Goal: Information Seeking & Learning: Learn about a topic

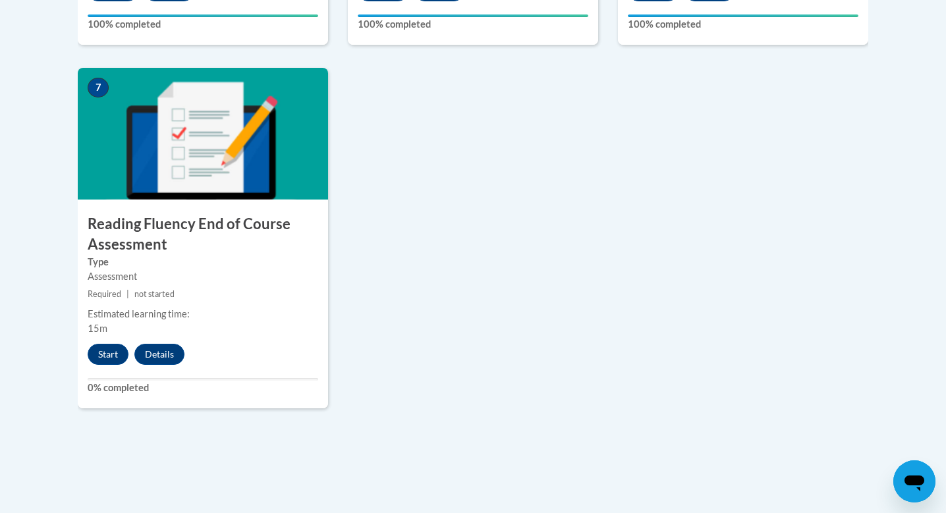
scroll to position [1061, 0]
click at [111, 354] on button "Start" at bounding box center [108, 354] width 41 height 21
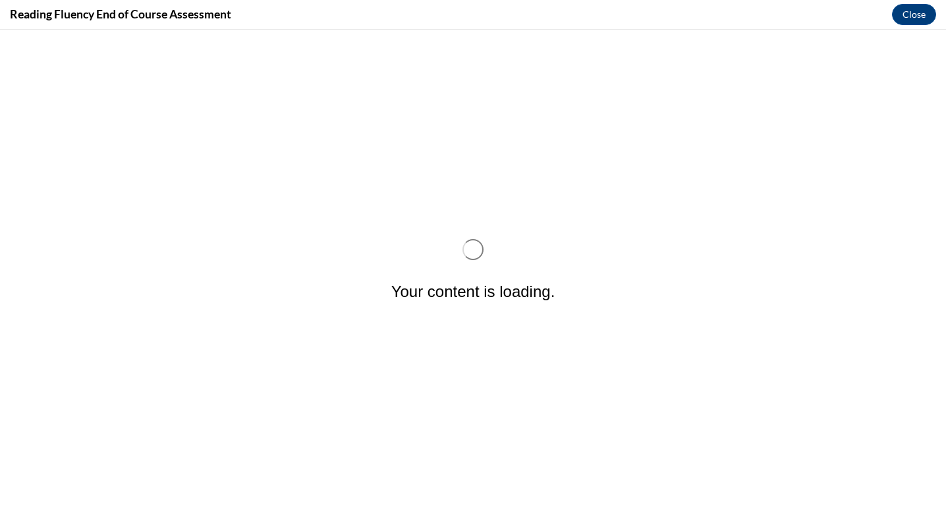
scroll to position [0, 0]
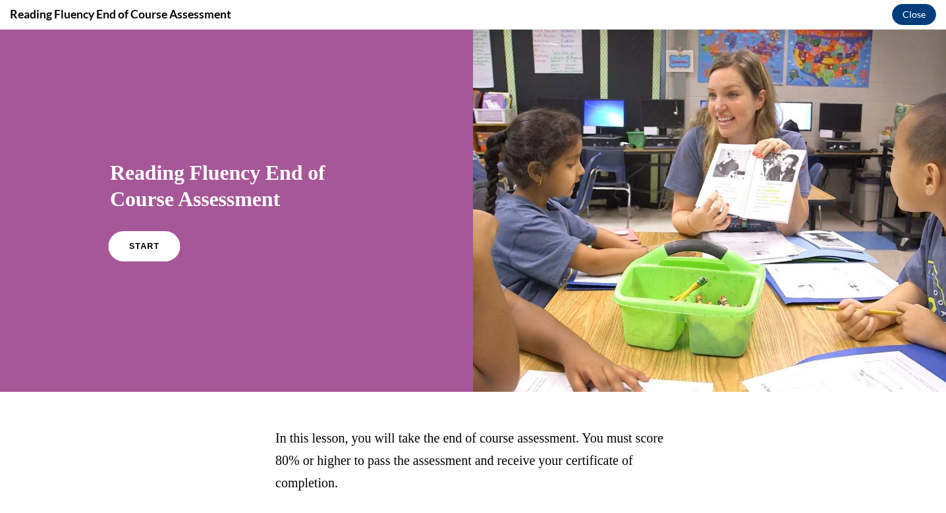
click at [132, 245] on span "START" at bounding box center [144, 247] width 30 height 10
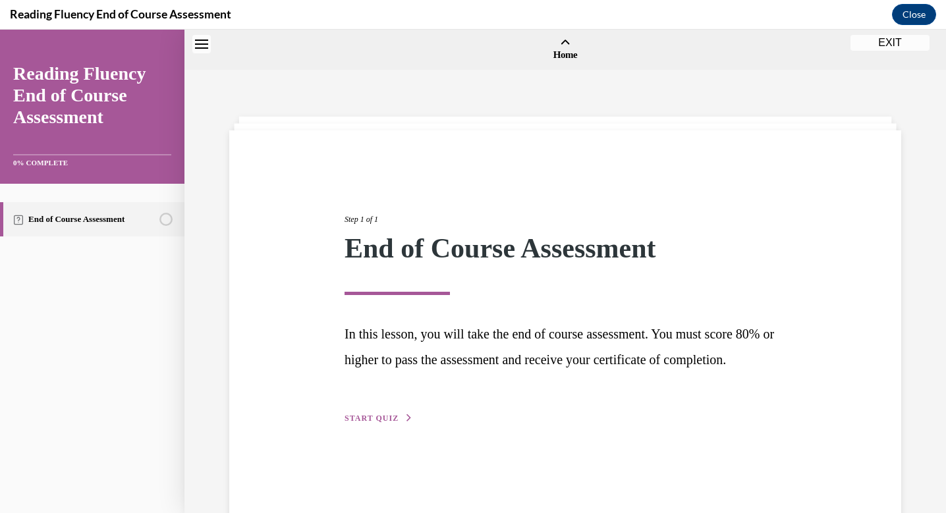
scroll to position [41, 0]
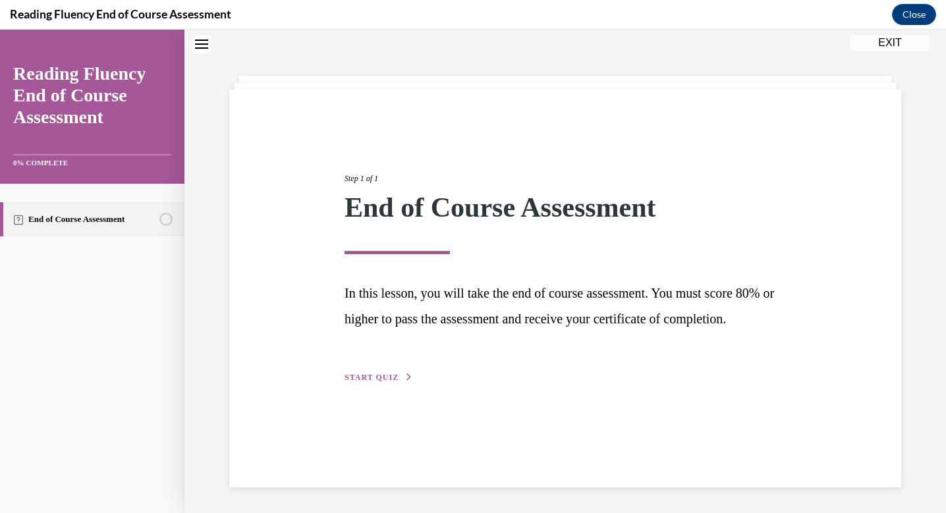
click at [389, 382] on span "START QUIZ" at bounding box center [372, 377] width 54 height 9
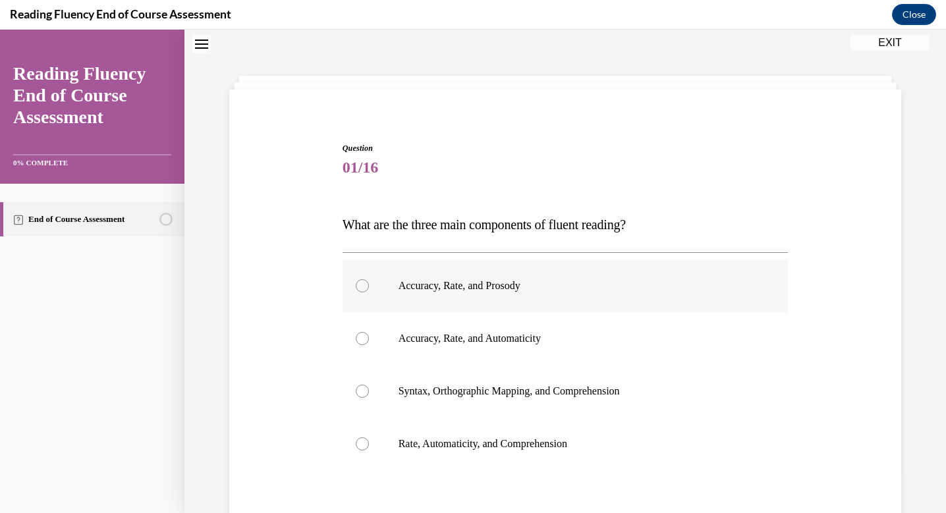
click at [366, 284] on div at bounding box center [362, 285] width 13 height 13
click at [366, 284] on input "Accuracy, Rate, and Prosody" at bounding box center [362, 285] width 13 height 13
radio input "true"
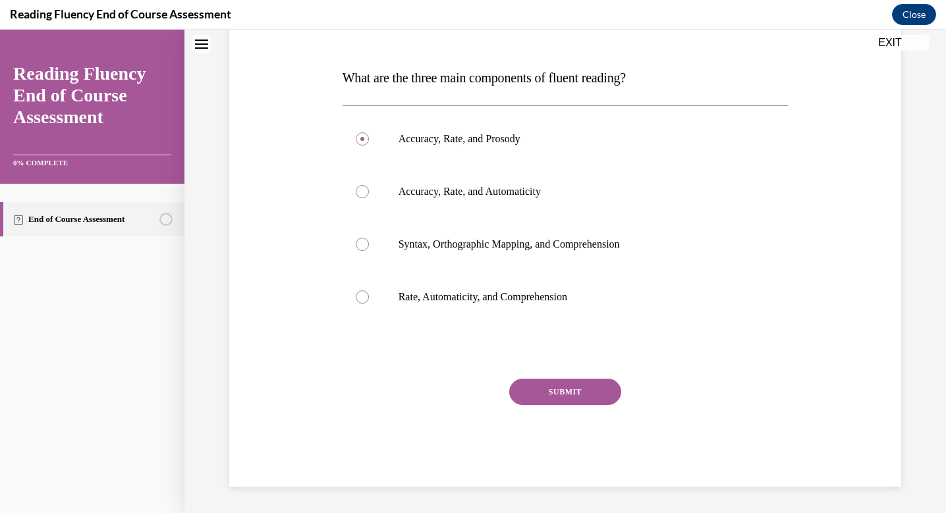
click at [568, 389] on button "SUBMIT" at bounding box center [565, 392] width 112 height 26
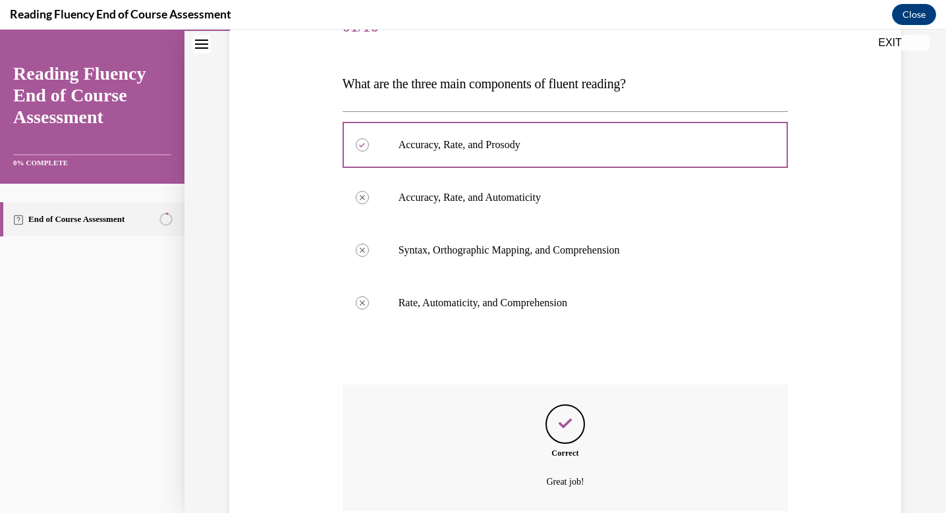
scroll to position [294, 0]
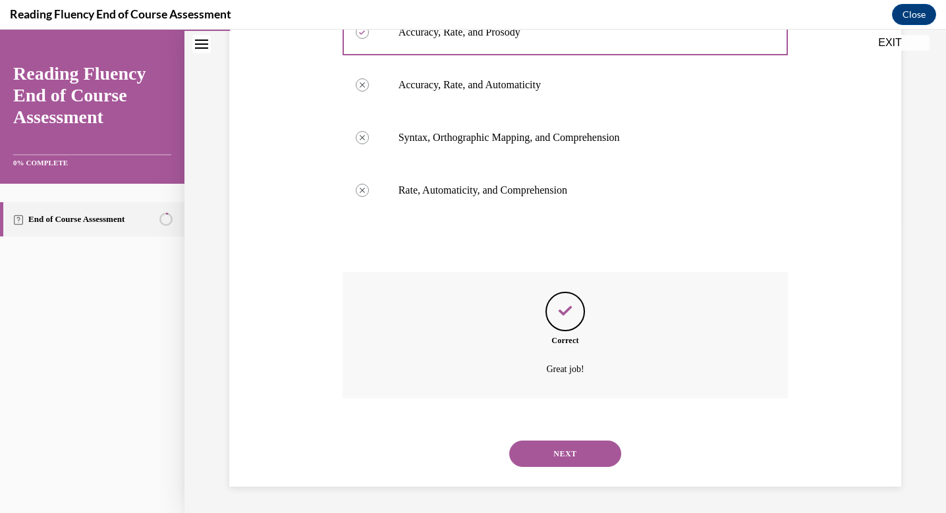
click at [563, 447] on button "NEXT" at bounding box center [565, 454] width 112 height 26
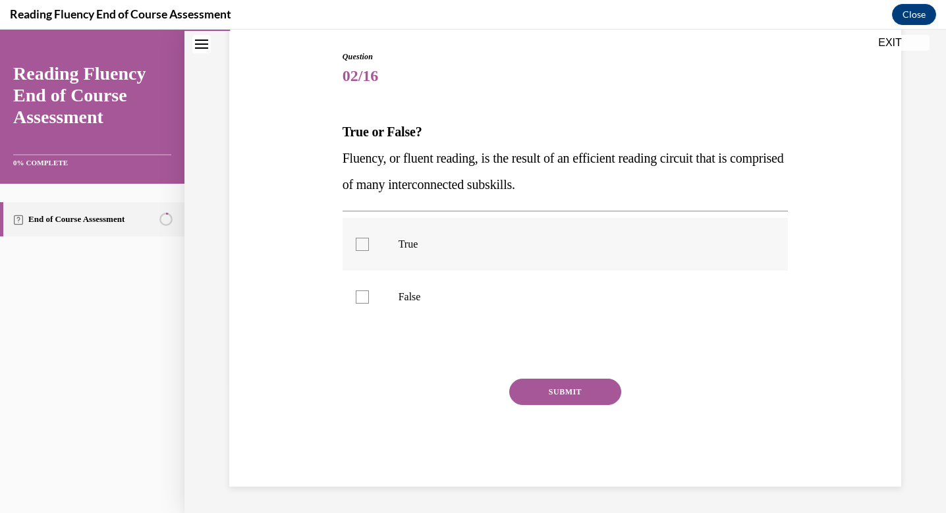
click at [368, 248] on div at bounding box center [362, 244] width 13 height 13
click at [368, 248] on input "True" at bounding box center [362, 244] width 13 height 13
checkbox input "true"
click at [576, 395] on button "SUBMIT" at bounding box center [565, 392] width 112 height 26
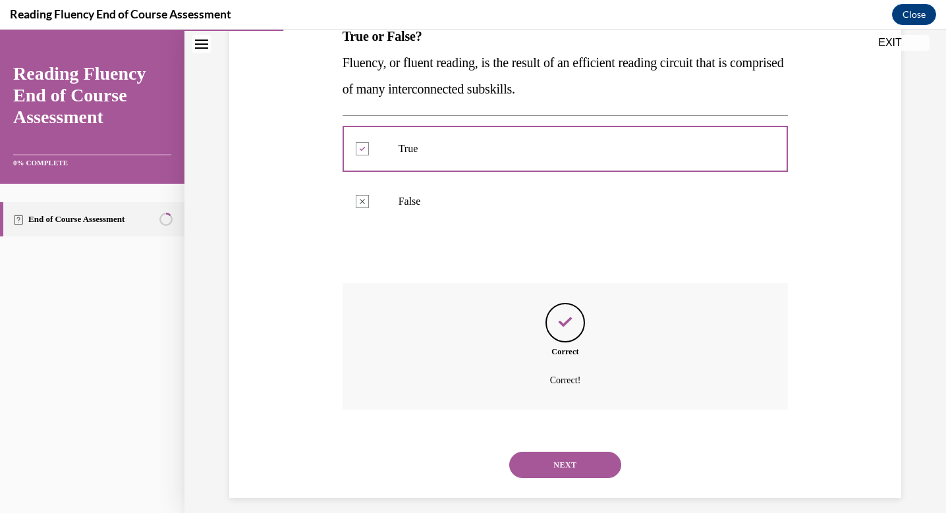
scroll to position [239, 0]
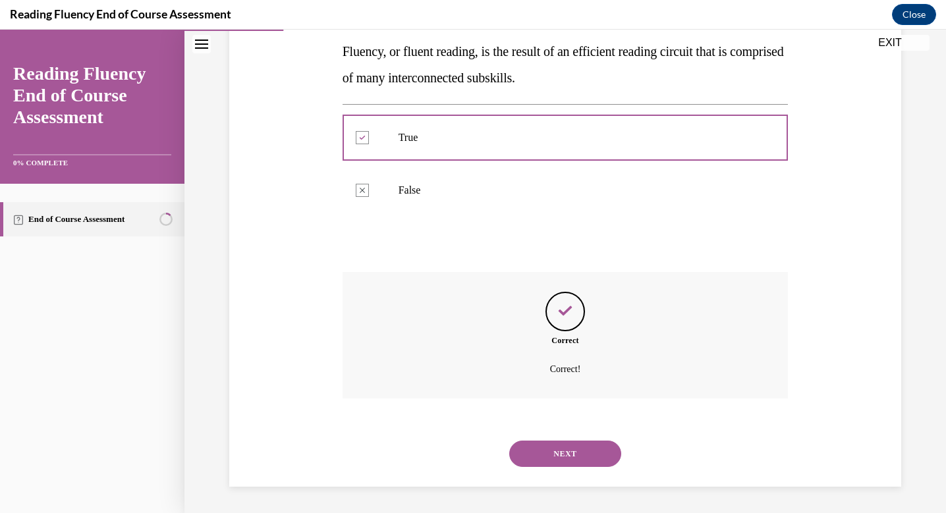
click at [567, 452] on button "NEXT" at bounding box center [565, 454] width 112 height 26
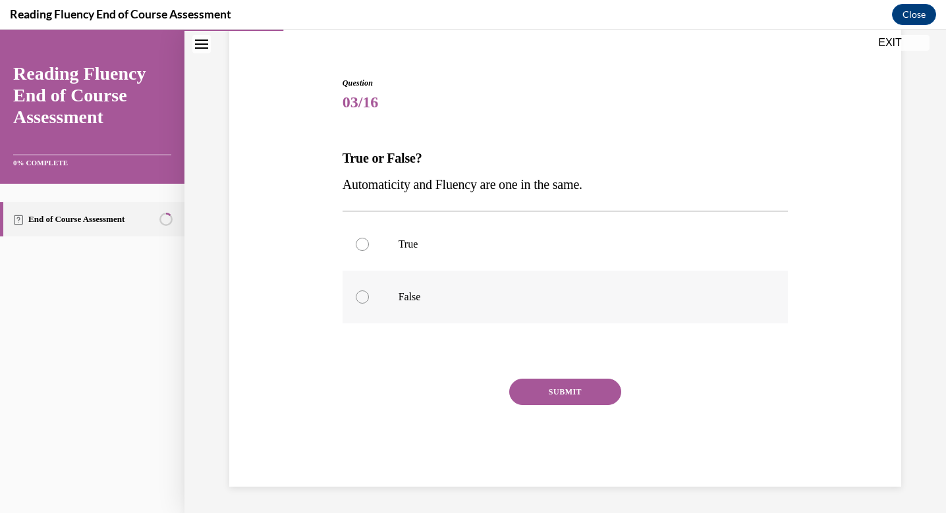
click at [360, 292] on div at bounding box center [362, 296] width 13 height 13
click at [360, 292] on input "False" at bounding box center [362, 296] width 13 height 13
radio input "true"
click at [572, 389] on button "SUBMIT" at bounding box center [565, 392] width 112 height 26
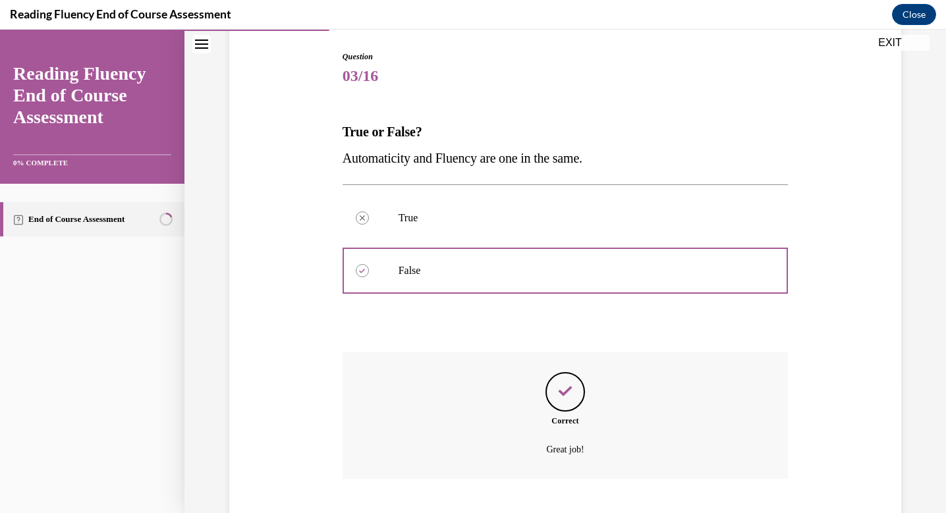
scroll to position [213, 0]
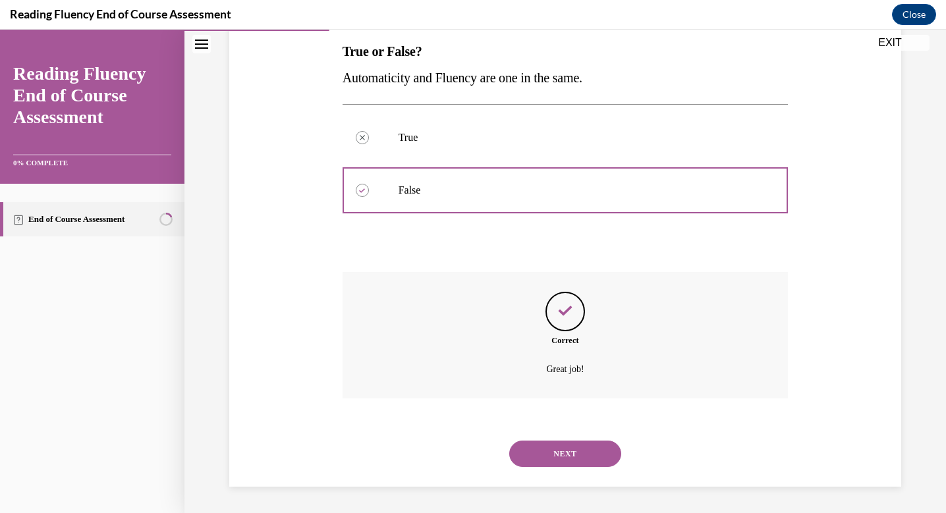
click at [574, 451] on button "NEXT" at bounding box center [565, 454] width 112 height 26
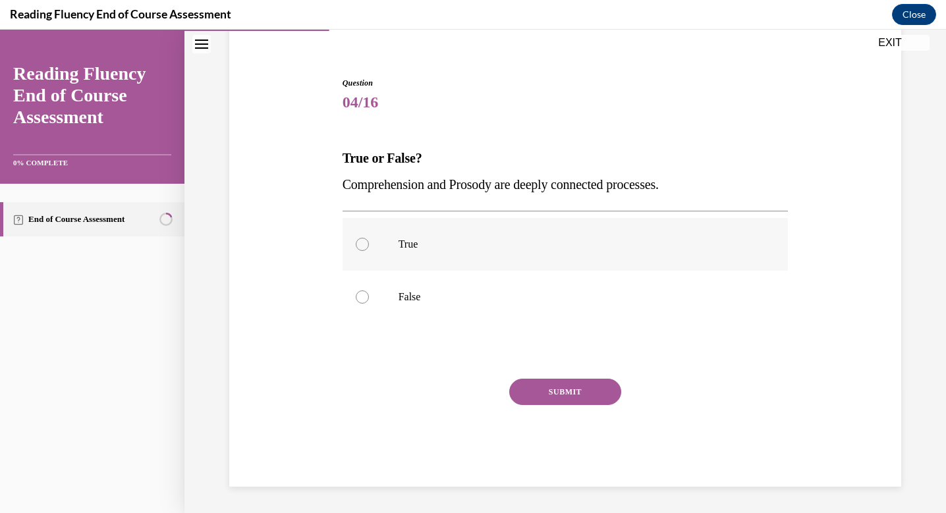
click at [359, 246] on div at bounding box center [362, 244] width 13 height 13
click at [359, 246] on input "True" at bounding box center [362, 244] width 13 height 13
radio input "true"
click at [559, 392] on button "SUBMIT" at bounding box center [565, 392] width 112 height 26
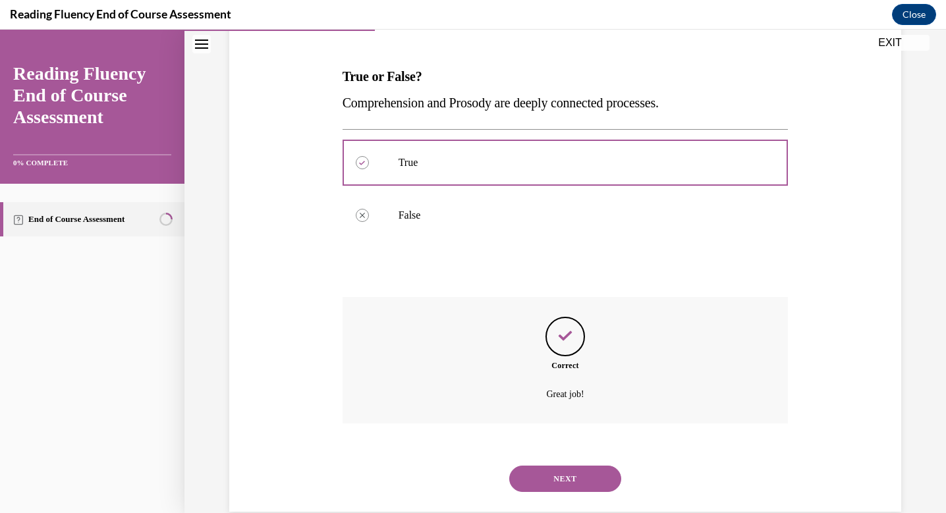
scroll to position [213, 0]
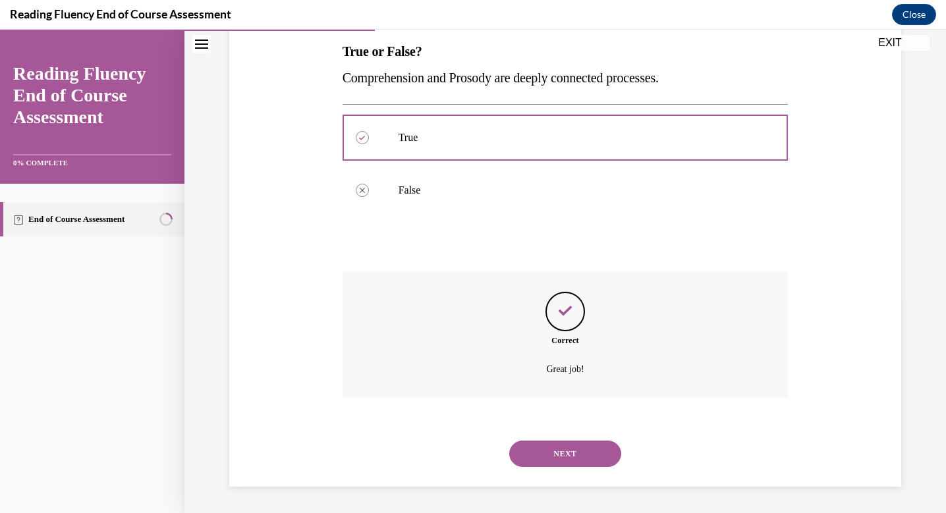
click at [566, 451] on button "NEXT" at bounding box center [565, 454] width 112 height 26
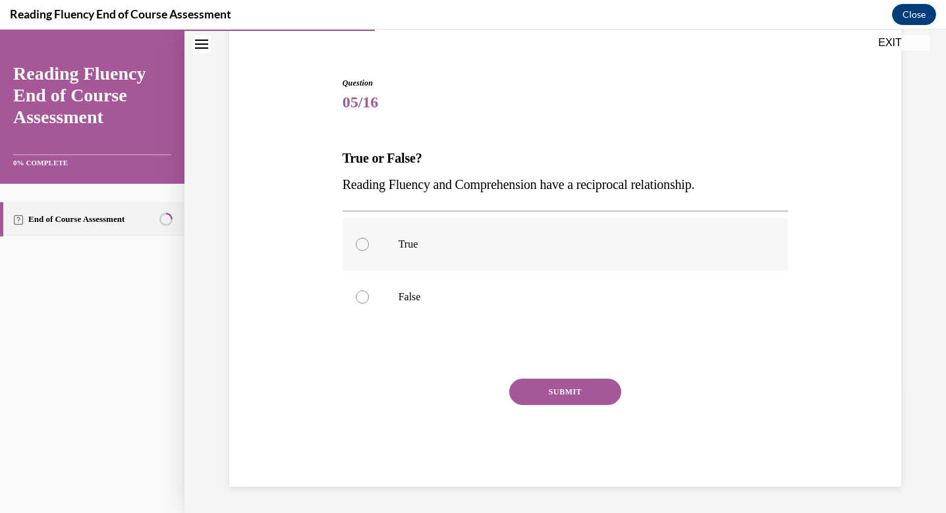
click at [365, 244] on div at bounding box center [362, 244] width 13 height 13
click at [365, 244] on input "True" at bounding box center [362, 244] width 13 height 13
radio input "true"
click at [568, 392] on button "SUBMIT" at bounding box center [565, 392] width 112 height 26
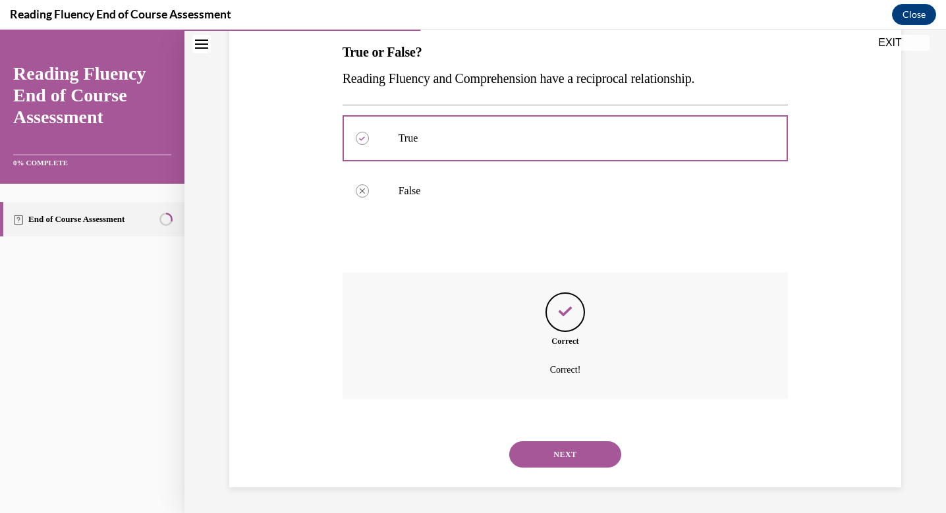
scroll to position [213, 0]
click at [584, 454] on button "NEXT" at bounding box center [565, 454] width 112 height 26
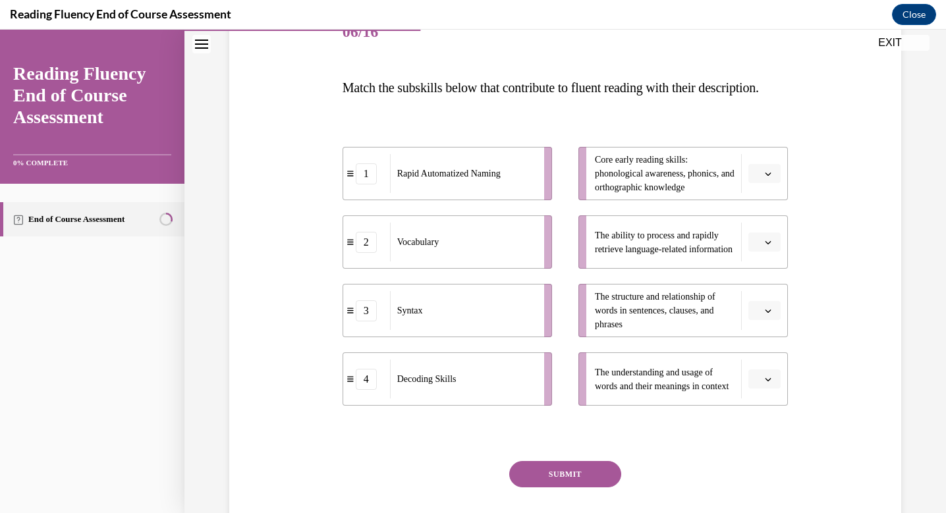
scroll to position [175, 0]
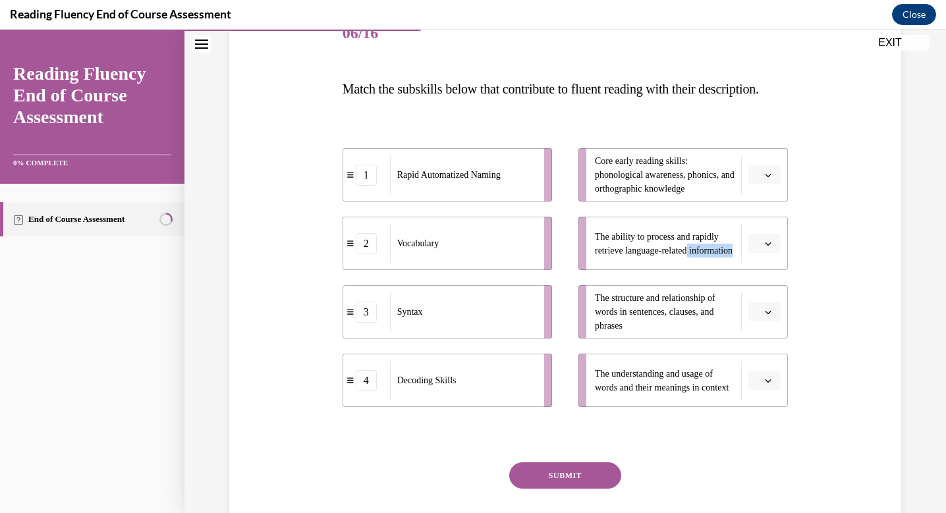
drag, startPoint x: 727, startPoint y: 273, endPoint x: 744, endPoint y: 290, distance: 24.2
click at [744, 270] on li "The ability to process and rapidly retrieve language-related information" at bounding box center [682, 243] width 209 height 53
click at [725, 258] on span "The ability to process and rapidly retrieve language-related information" at bounding box center [665, 244] width 140 height 28
click at [778, 254] on button "button" at bounding box center [764, 244] width 32 height 20
click at [770, 327] on div "1" at bounding box center [762, 325] width 33 height 26
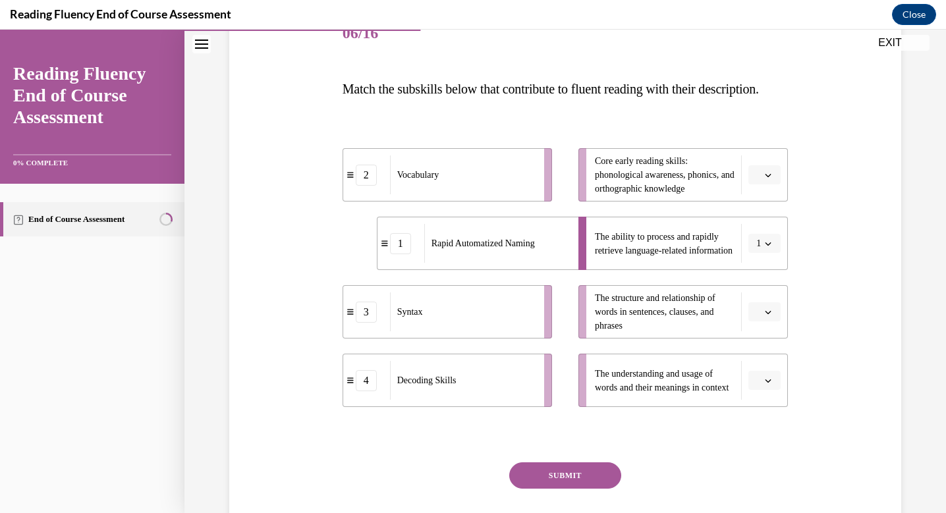
click at [765, 316] on icon "button" at bounding box center [768, 312] width 7 height 7
click at [771, 439] on div "3" at bounding box center [762, 446] width 33 height 26
click at [767, 384] on icon "button" at bounding box center [768, 380] width 7 height 7
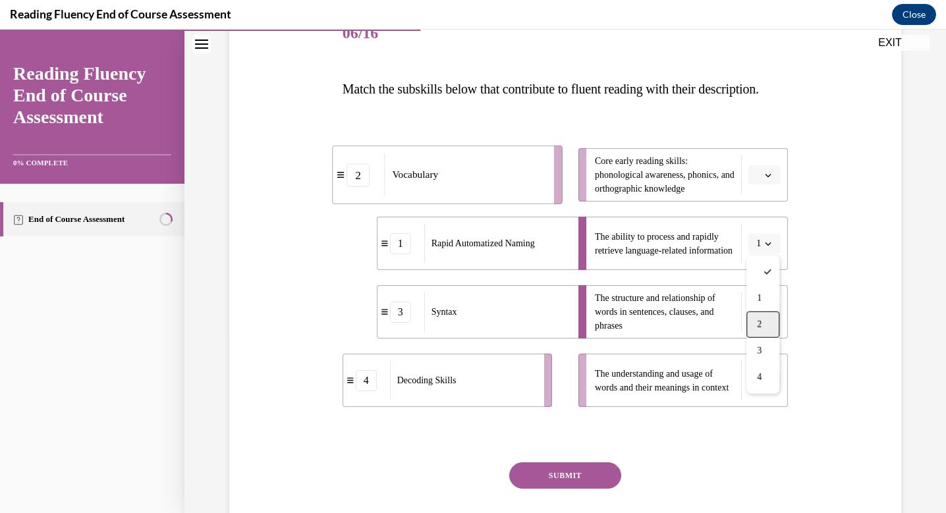
click at [758, 324] on span "2" at bounding box center [759, 324] width 5 height 11
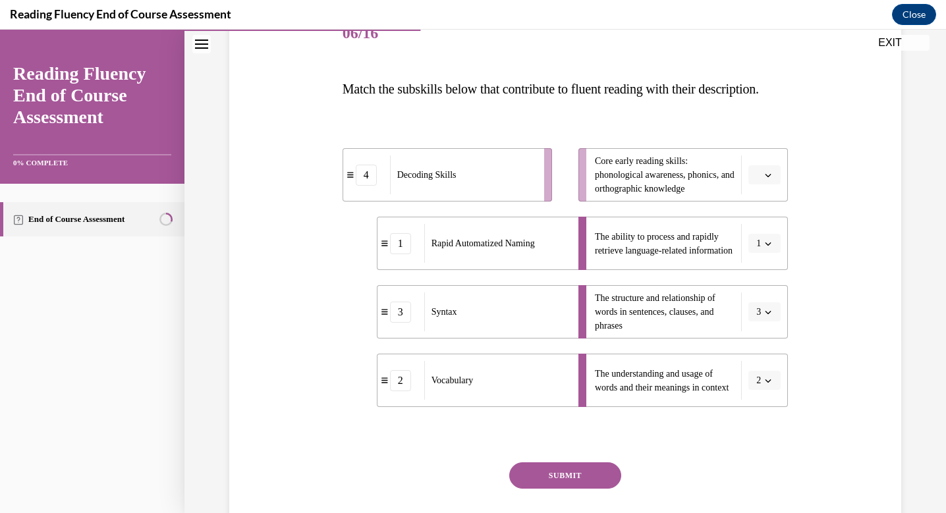
click at [767, 180] on span "button" at bounding box center [767, 175] width 9 height 9
click at [769, 339] on div "4" at bounding box center [762, 336] width 33 height 26
click at [577, 489] on button "SUBMIT" at bounding box center [565, 475] width 112 height 26
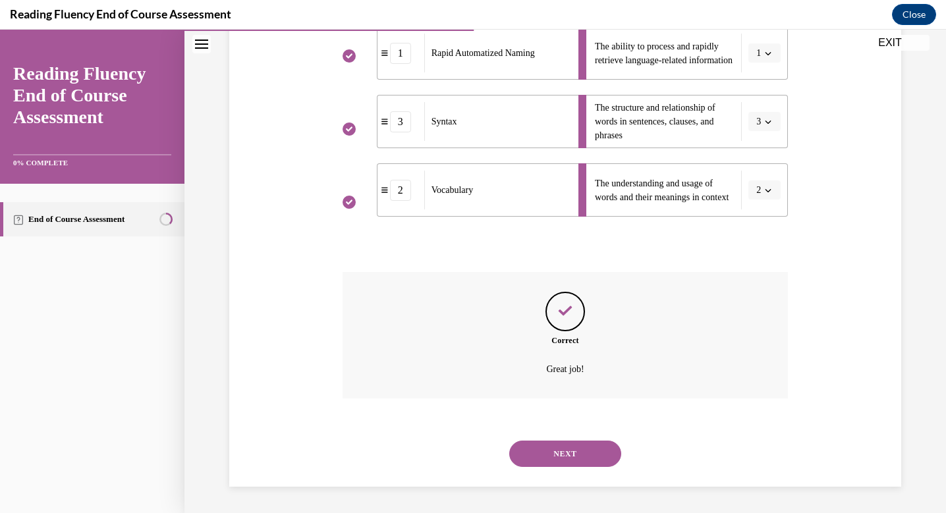
scroll to position [392, 0]
click at [583, 456] on button "NEXT" at bounding box center [565, 454] width 112 height 26
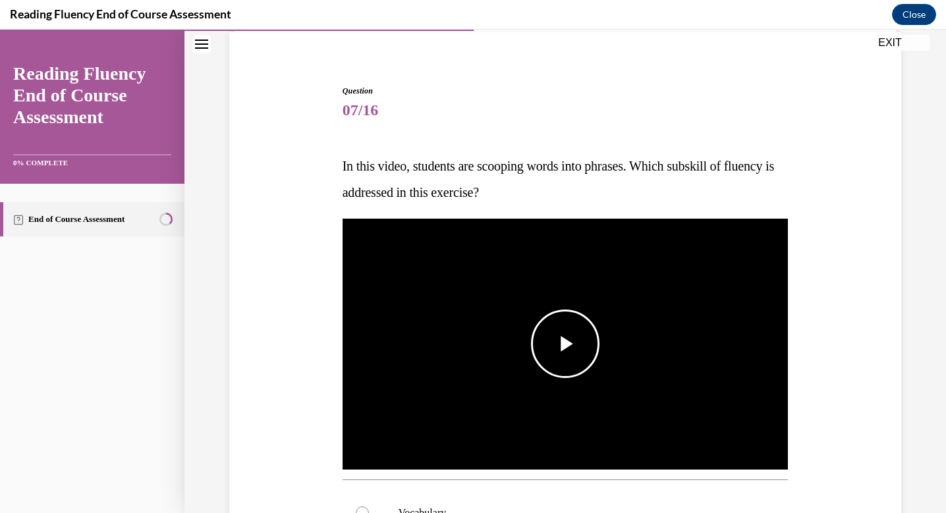
scroll to position [105, 0]
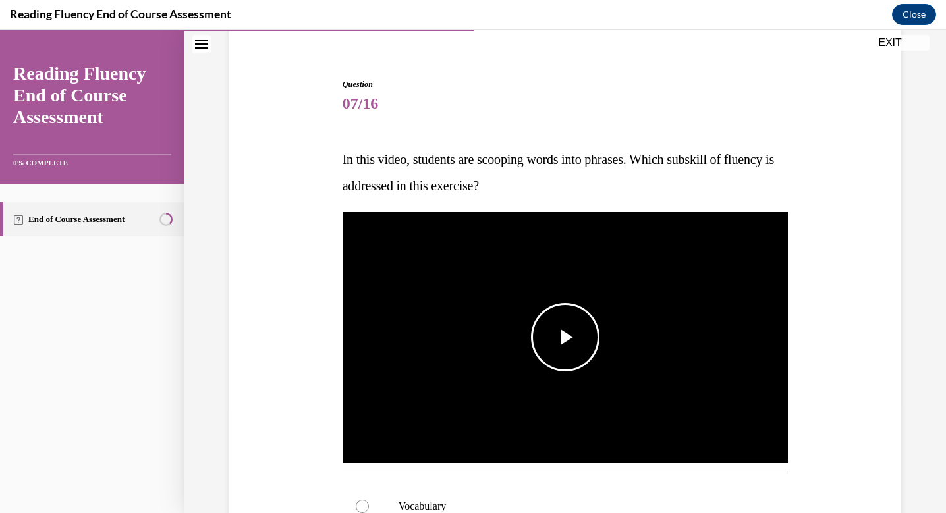
click at [565, 337] on span "Video player" at bounding box center [565, 337] width 0 height 0
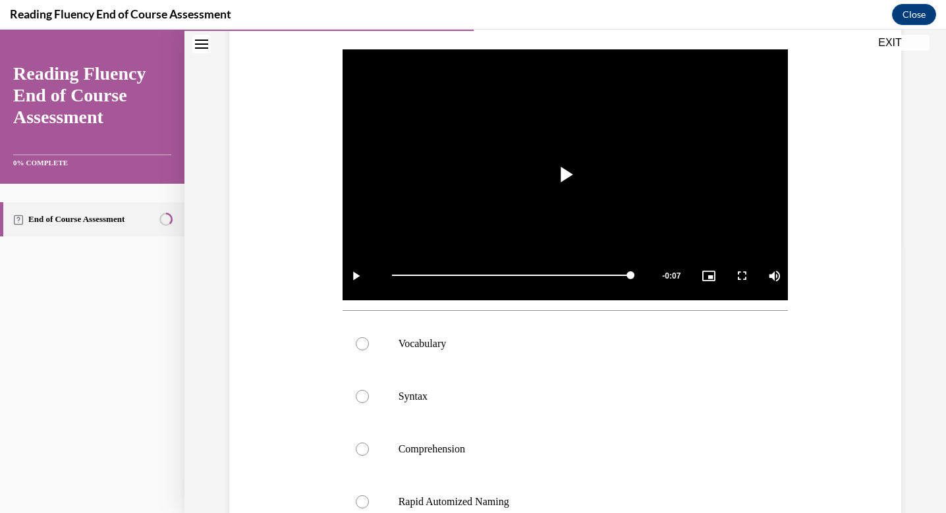
scroll to position [265, 0]
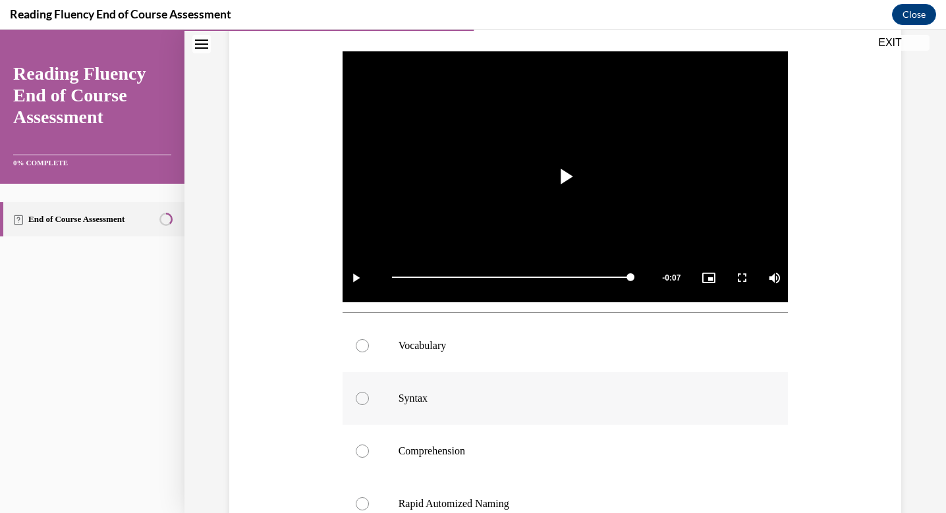
click at [364, 397] on div at bounding box center [362, 398] width 13 height 13
click at [364, 397] on input "Syntax" at bounding box center [362, 398] width 13 height 13
radio input "true"
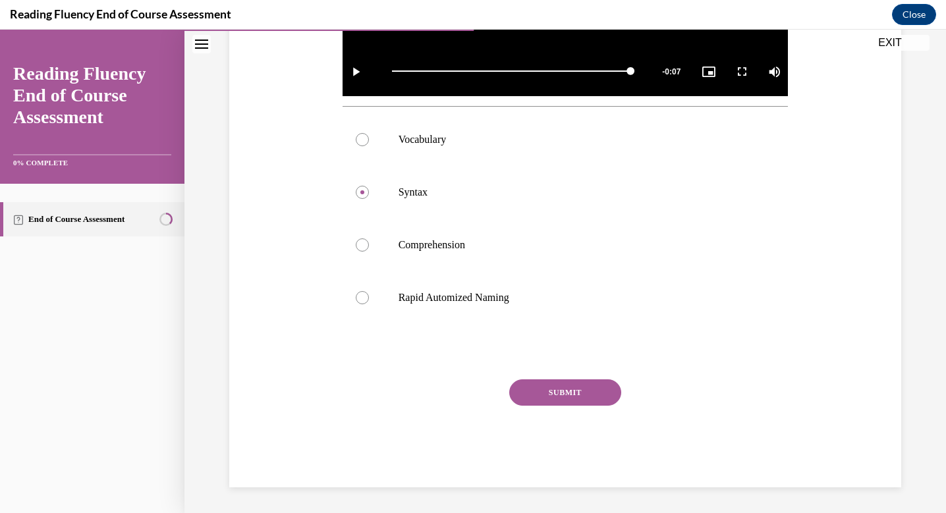
click at [579, 395] on button "SUBMIT" at bounding box center [565, 392] width 112 height 26
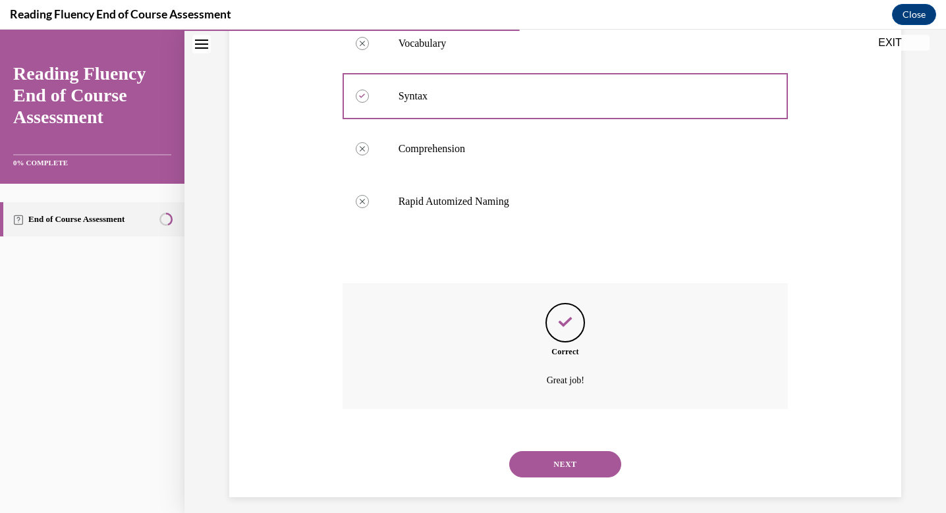
scroll to position [578, 0]
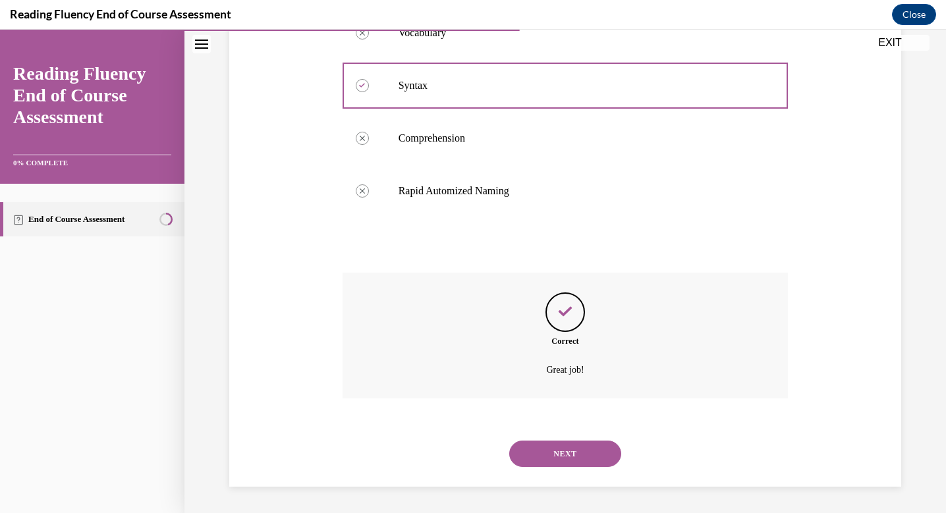
click at [561, 460] on button "NEXT" at bounding box center [565, 454] width 112 height 26
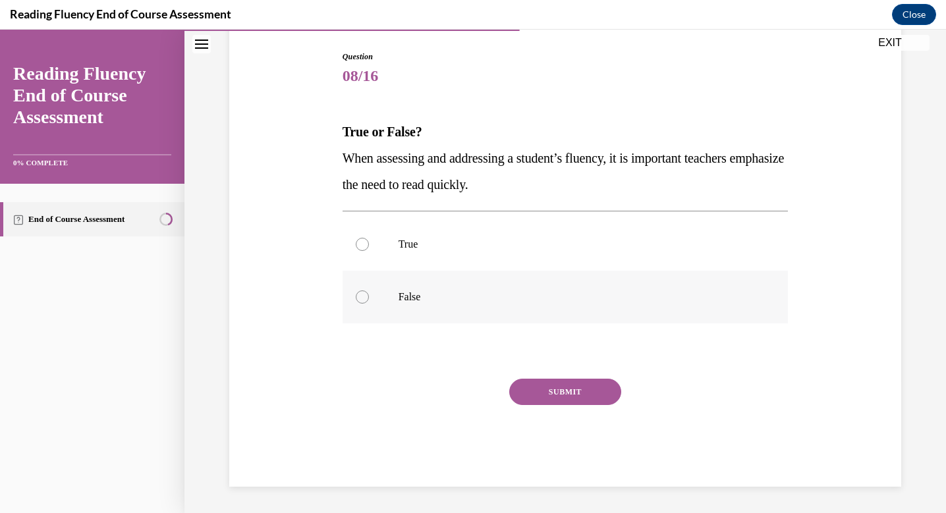
click at [361, 294] on div at bounding box center [362, 296] width 13 height 13
click at [361, 294] on input "False" at bounding box center [362, 296] width 13 height 13
radio input "true"
click at [579, 399] on button "SUBMIT" at bounding box center [565, 392] width 112 height 26
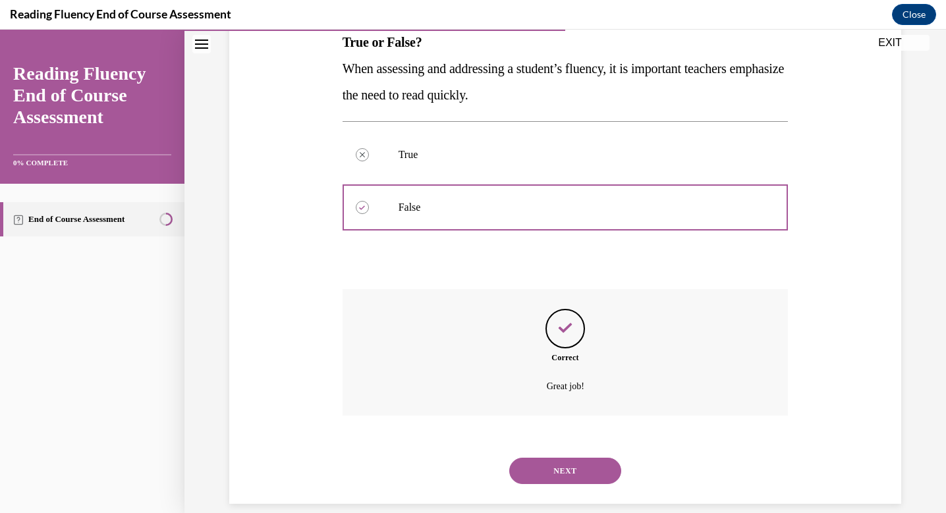
scroll to position [239, 0]
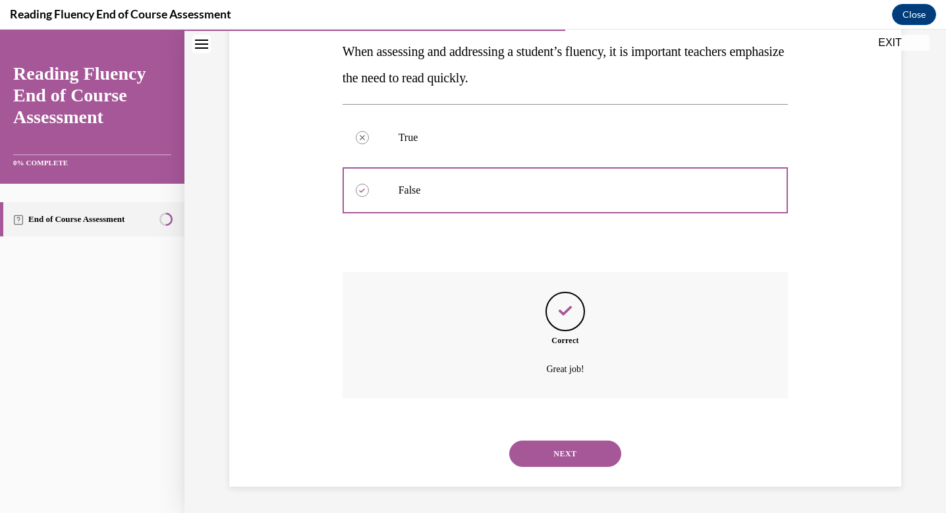
click at [561, 447] on button "NEXT" at bounding box center [565, 454] width 112 height 26
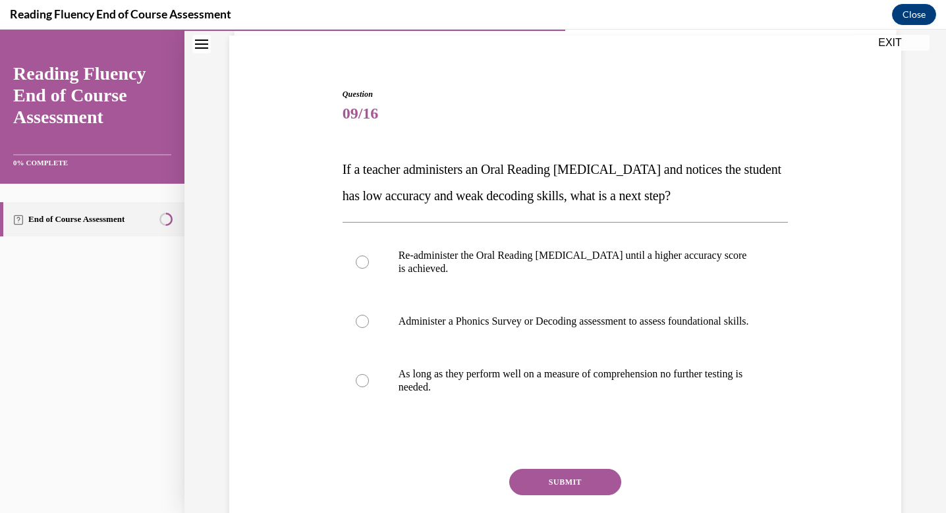
scroll to position [96, 0]
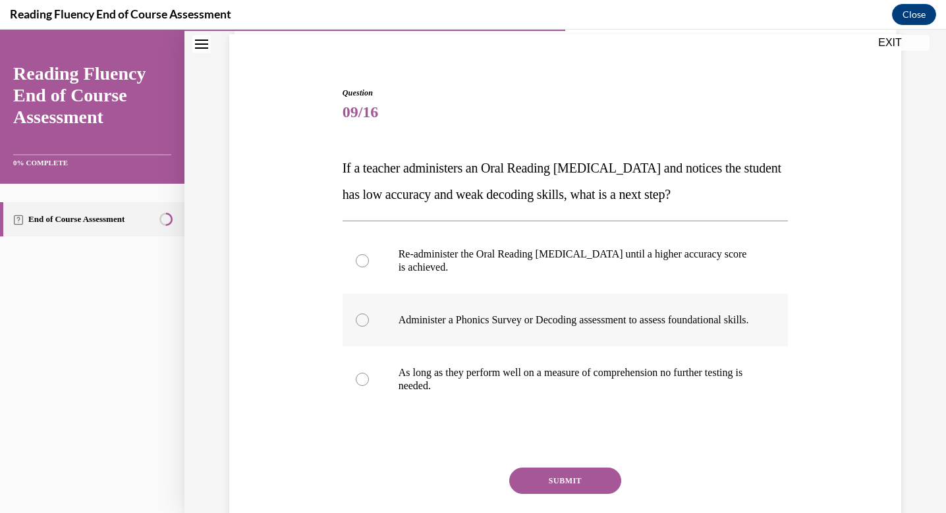
click at [364, 327] on div at bounding box center [362, 320] width 13 height 13
click at [364, 327] on input "Administer a Phonics Survey or Decoding assessment to assess foundational skill…" at bounding box center [362, 320] width 13 height 13
radio input "true"
click at [547, 491] on button "SUBMIT" at bounding box center [565, 481] width 112 height 26
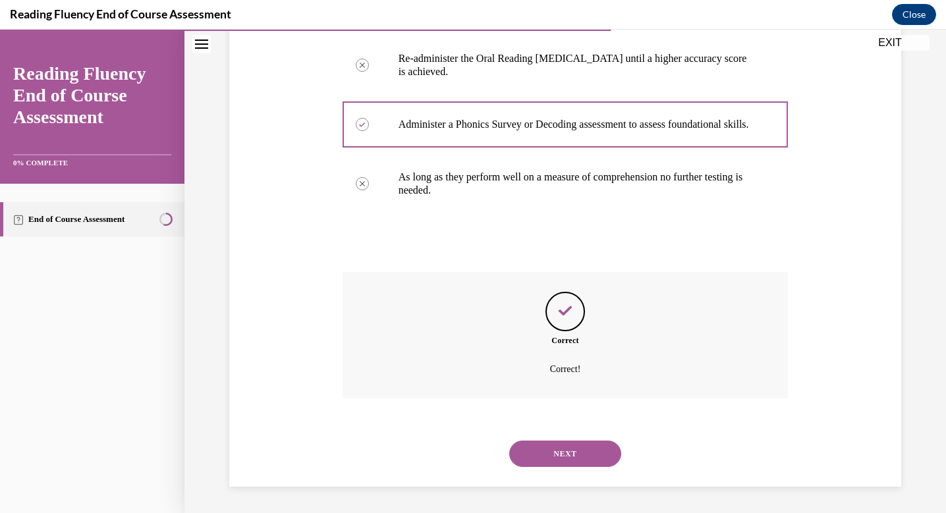
scroll to position [305, 0]
click at [570, 453] on button "NEXT" at bounding box center [565, 454] width 112 height 26
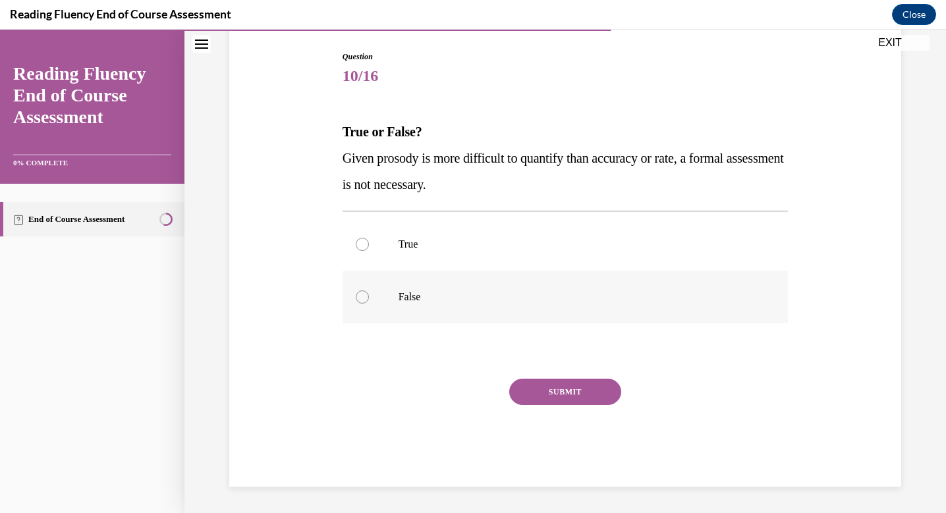
click at [362, 293] on div at bounding box center [362, 296] width 13 height 13
click at [362, 293] on input "False" at bounding box center [362, 296] width 13 height 13
radio input "true"
click at [572, 391] on button "SUBMIT" at bounding box center [565, 392] width 112 height 26
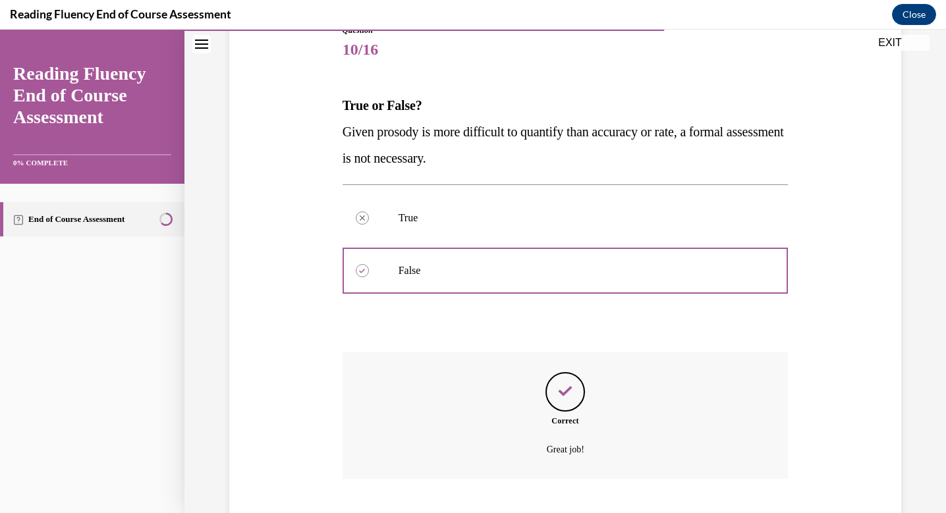
scroll to position [239, 0]
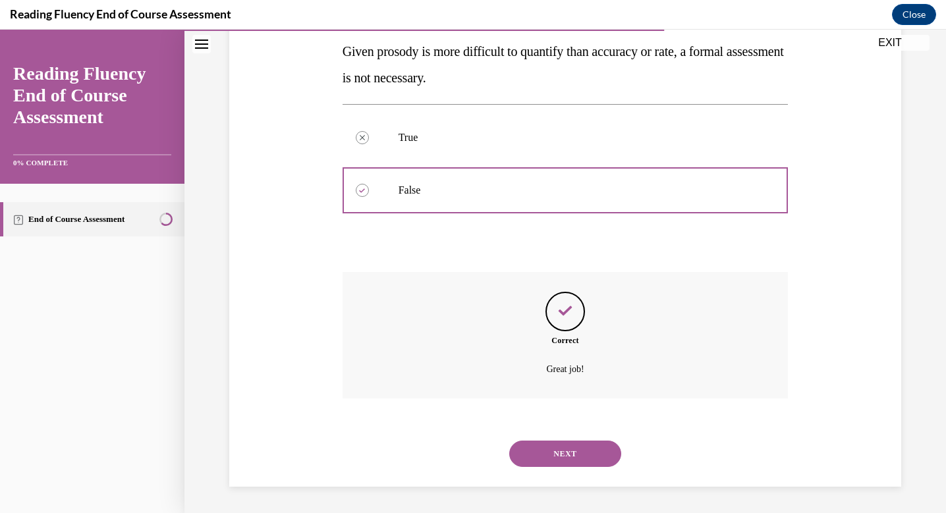
click at [541, 455] on button "NEXT" at bounding box center [565, 454] width 112 height 26
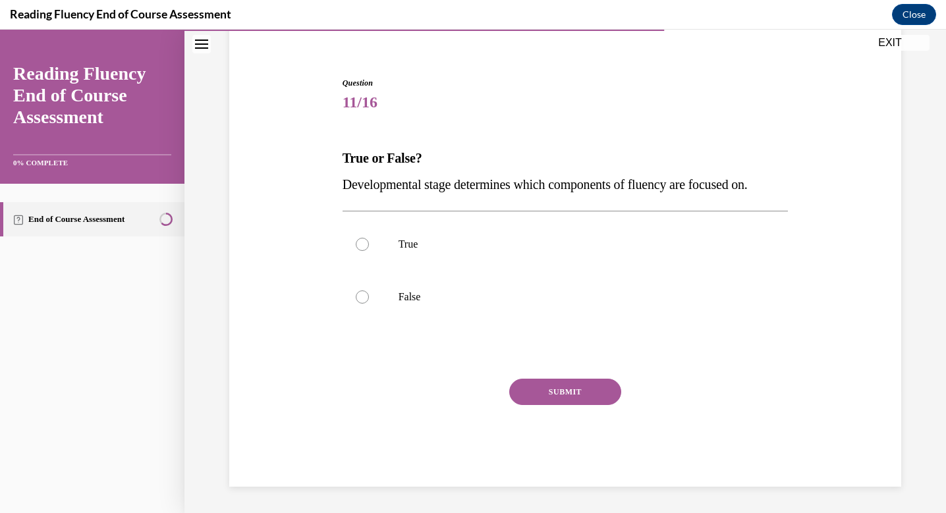
scroll to position [106, 0]
click at [365, 243] on div at bounding box center [362, 244] width 13 height 13
click at [365, 243] on input "True" at bounding box center [362, 244] width 13 height 13
radio input "true"
click at [541, 393] on button "SUBMIT" at bounding box center [565, 392] width 112 height 26
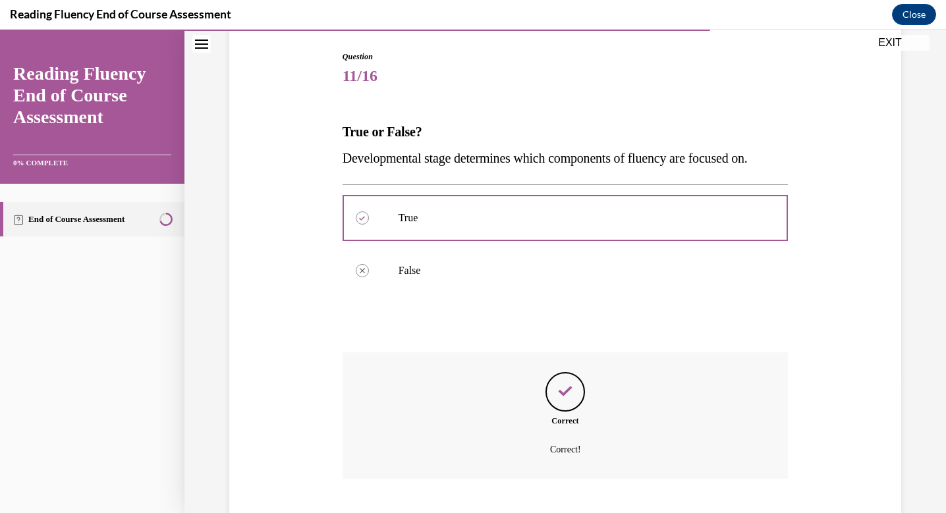
scroll to position [213, 0]
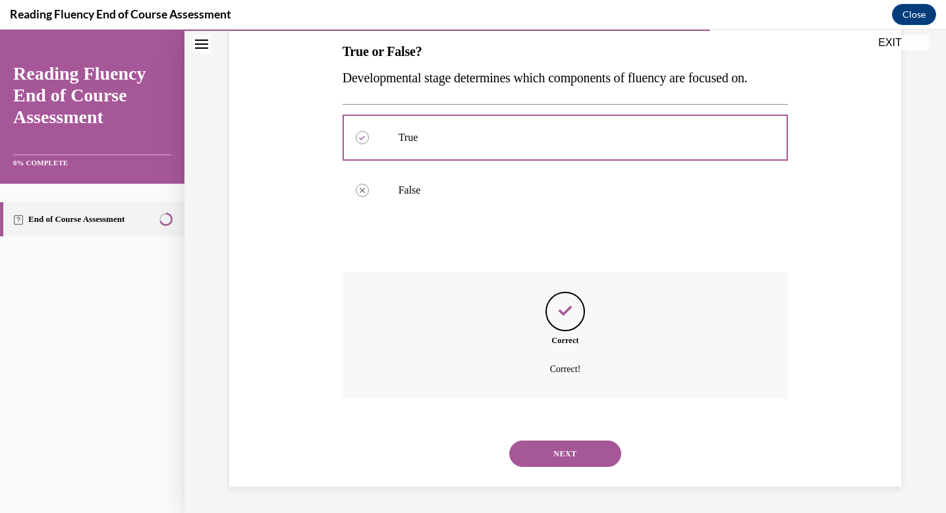
click at [566, 460] on button "NEXT" at bounding box center [565, 454] width 112 height 26
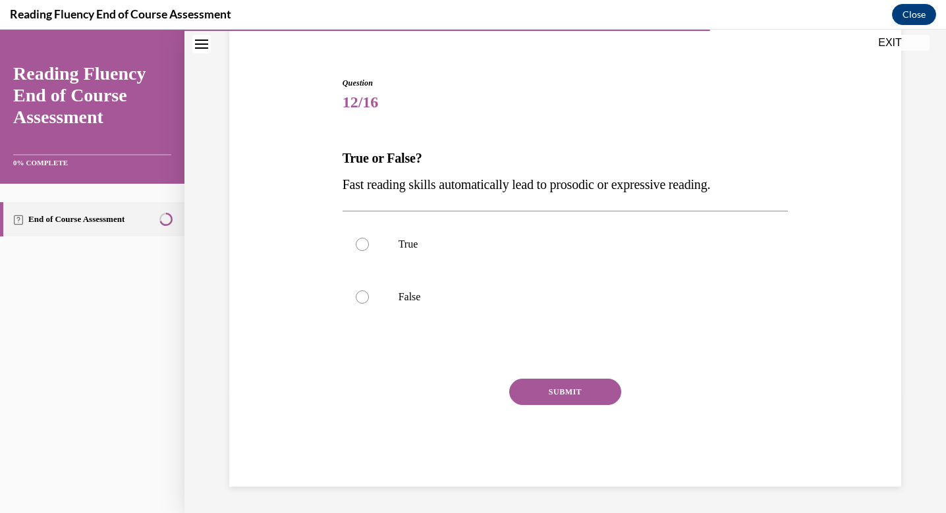
scroll to position [106, 0]
click at [366, 295] on div at bounding box center [362, 296] width 13 height 13
click at [366, 295] on input "False" at bounding box center [362, 296] width 13 height 13
radio input "true"
click at [561, 397] on button "SUBMIT" at bounding box center [565, 392] width 112 height 26
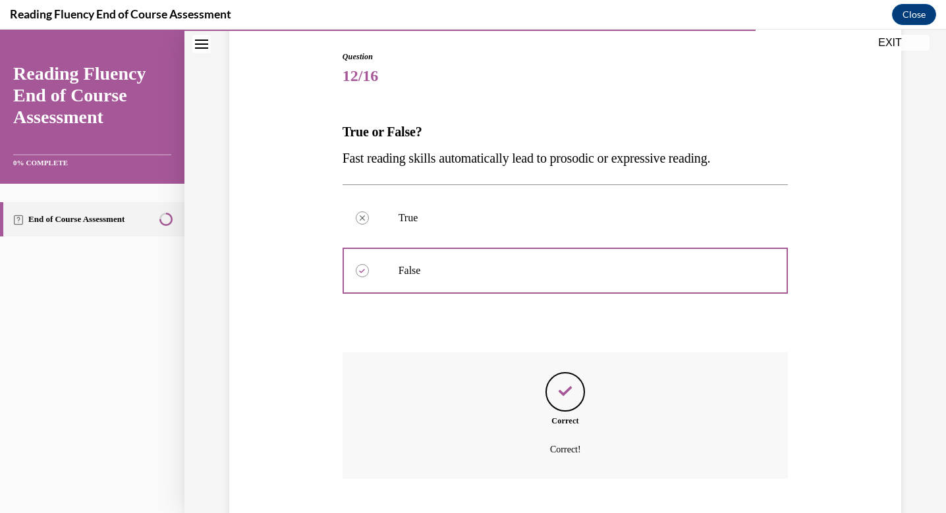
scroll to position [213, 0]
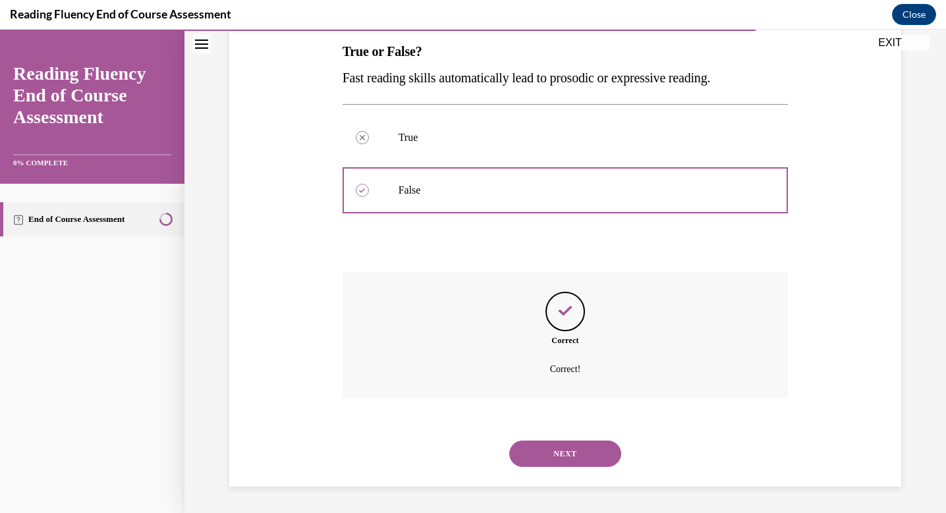
click at [578, 451] on button "NEXT" at bounding box center [565, 454] width 112 height 26
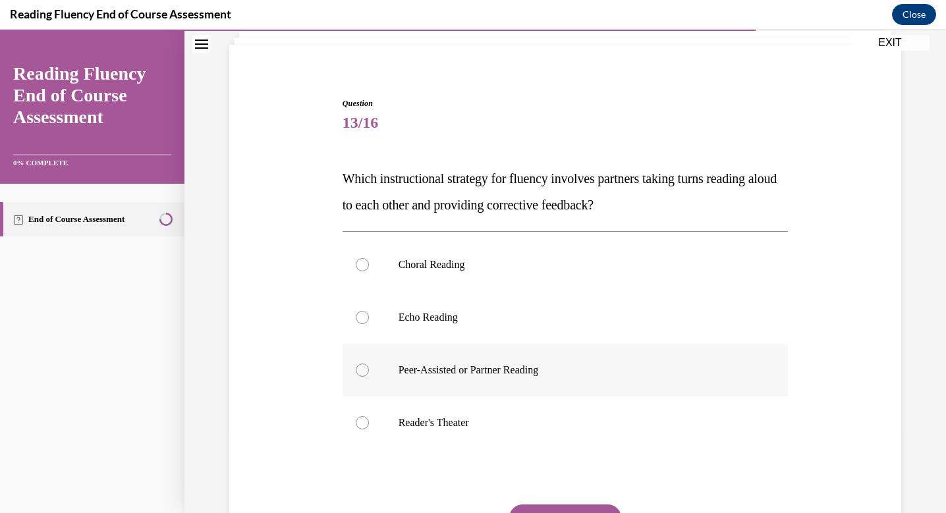
scroll to position [90, 0]
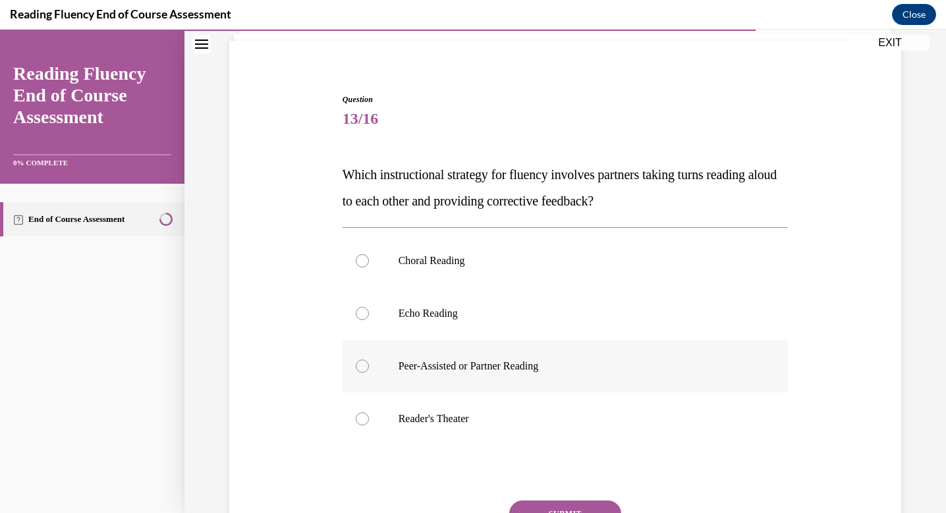
click at [364, 360] on div at bounding box center [362, 366] width 13 height 13
click at [364, 360] on input "Peer-Assisted or Partner Reading" at bounding box center [362, 366] width 13 height 13
radio input "true"
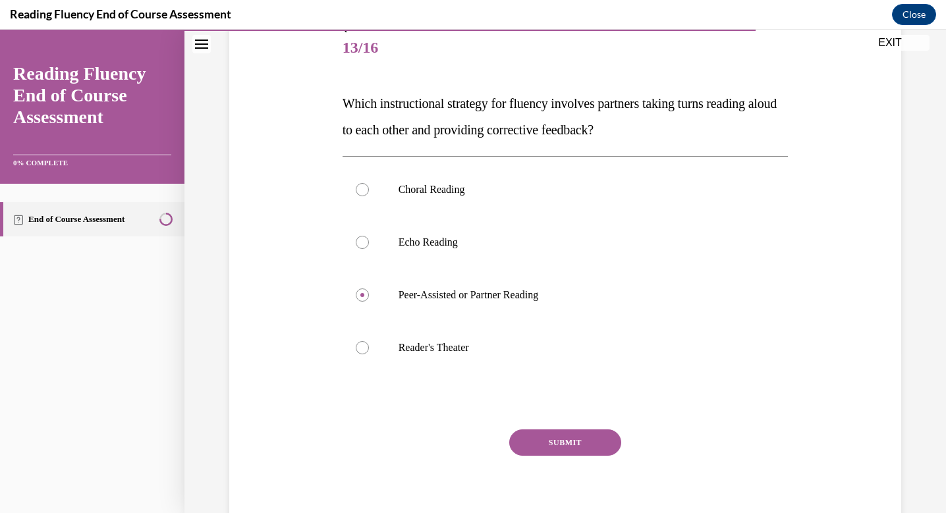
scroll to position [187, 0]
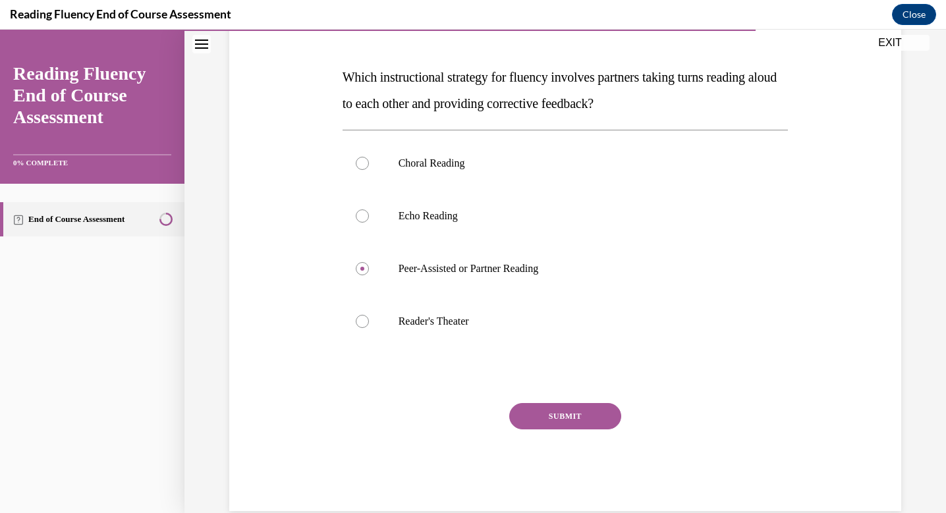
click at [568, 422] on button "SUBMIT" at bounding box center [565, 416] width 112 height 26
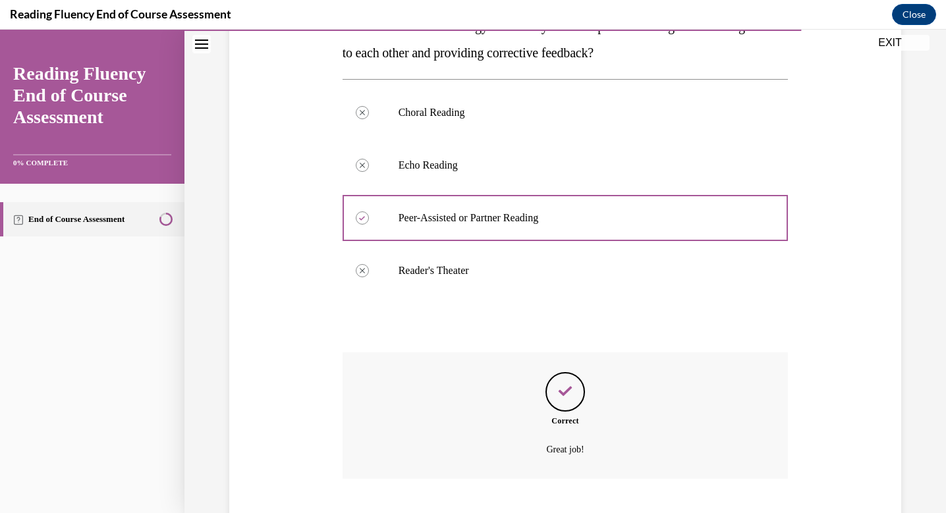
scroll to position [318, 0]
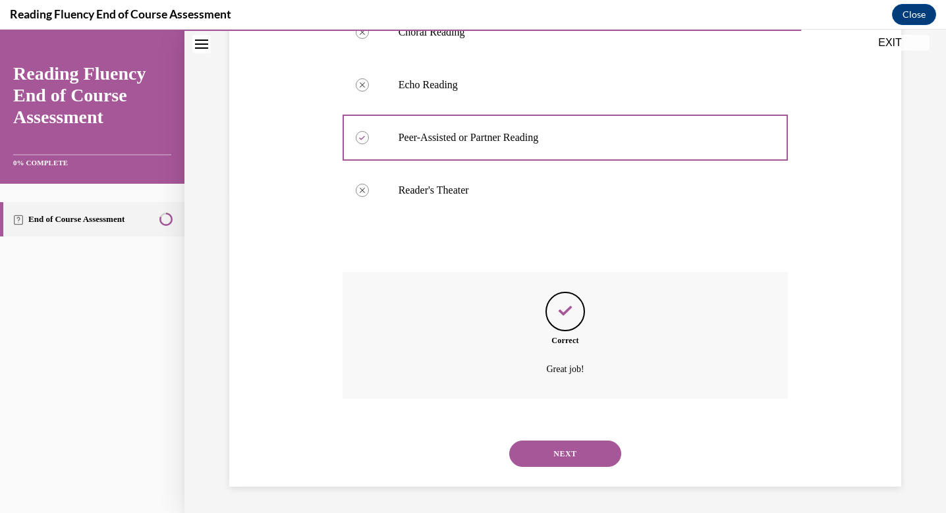
click at [571, 450] on button "NEXT" at bounding box center [565, 454] width 112 height 26
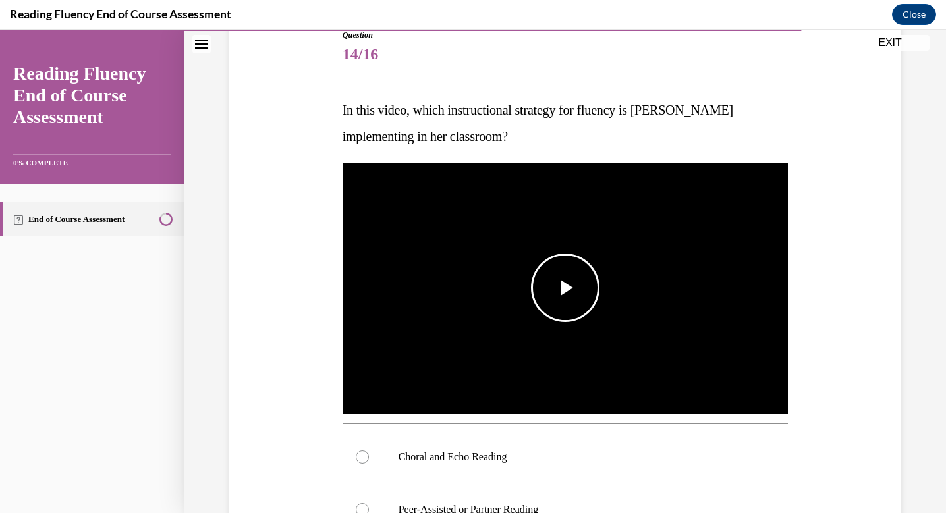
scroll to position [177, 0]
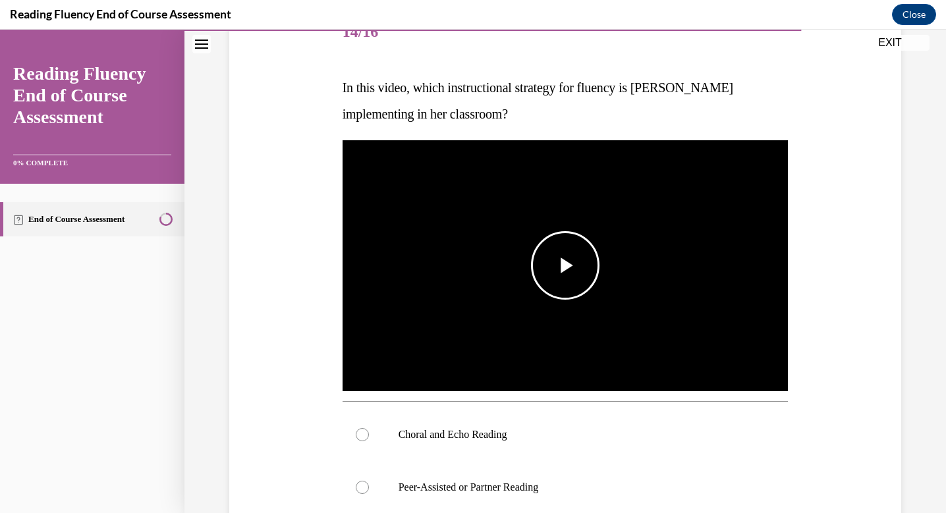
click at [565, 265] on span "Video player" at bounding box center [565, 265] width 0 height 0
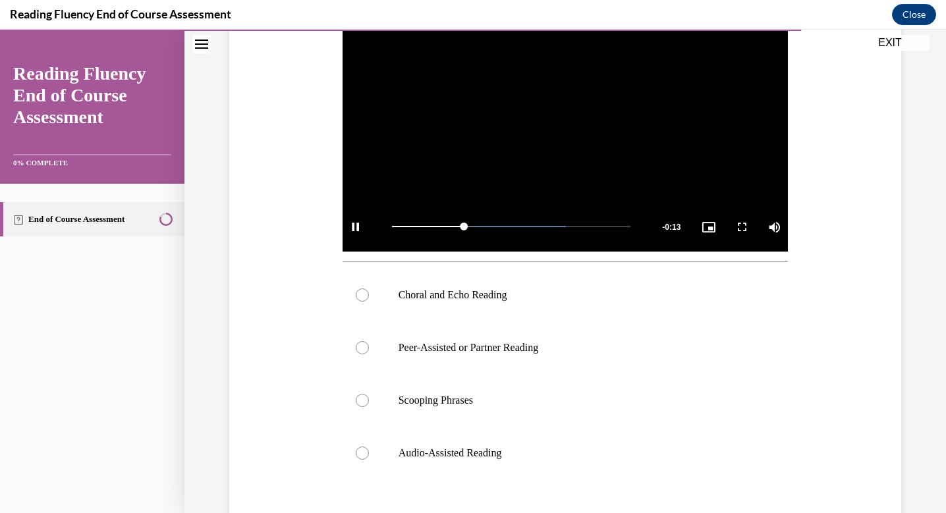
scroll to position [319, 0]
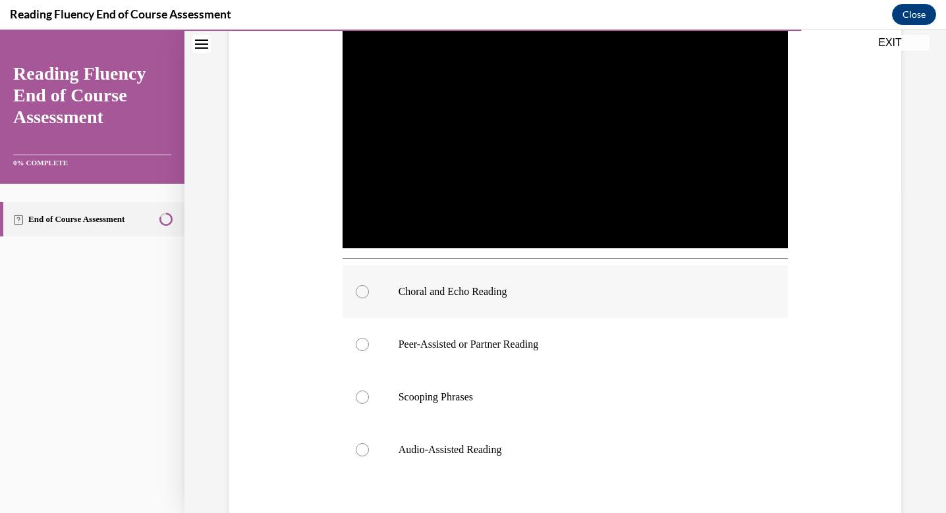
click at [358, 291] on div at bounding box center [362, 291] width 13 height 13
click at [358, 291] on input "Choral and Echo Reading" at bounding box center [362, 291] width 13 height 13
radio input "true"
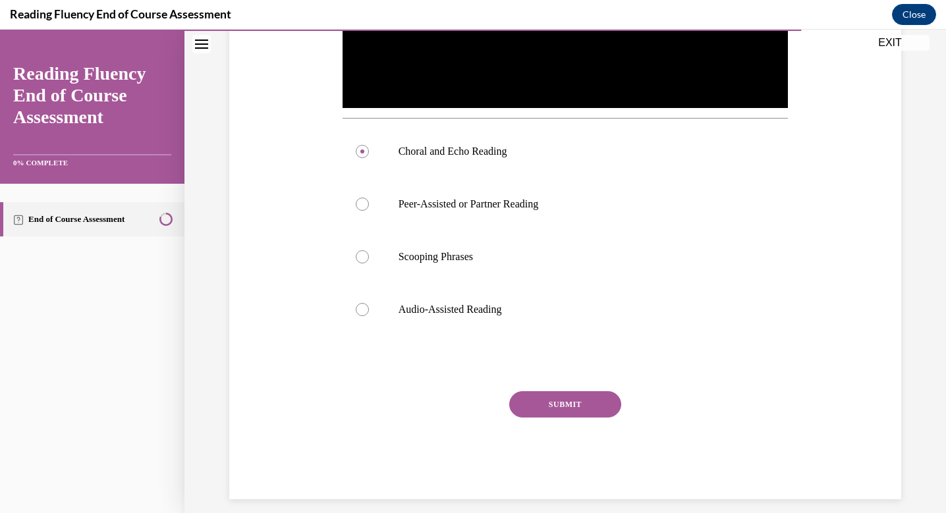
click at [577, 410] on button "SUBMIT" at bounding box center [565, 404] width 112 height 26
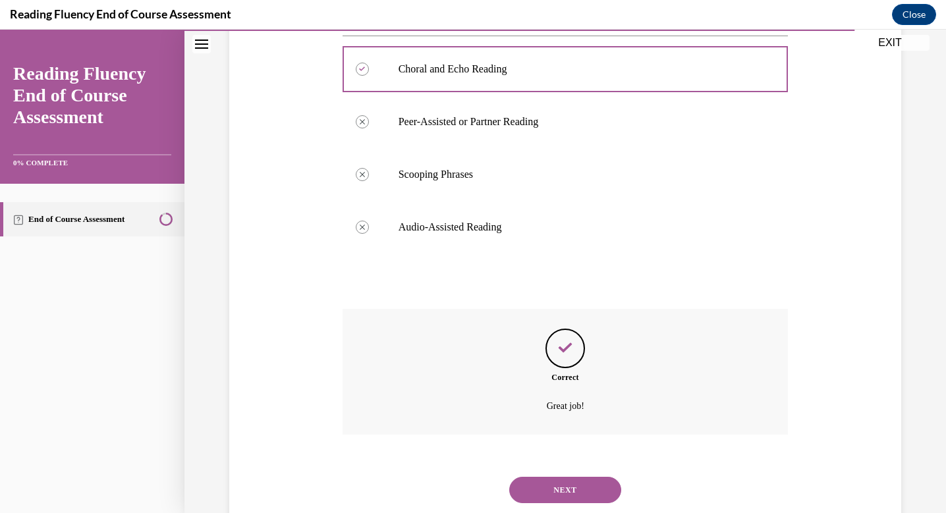
scroll to position [578, 0]
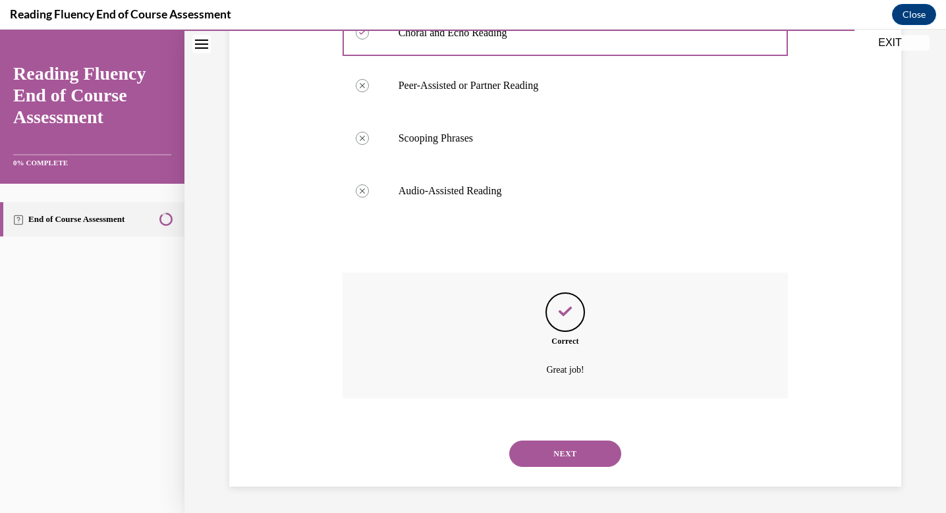
click at [557, 453] on button "NEXT" at bounding box center [565, 454] width 112 height 26
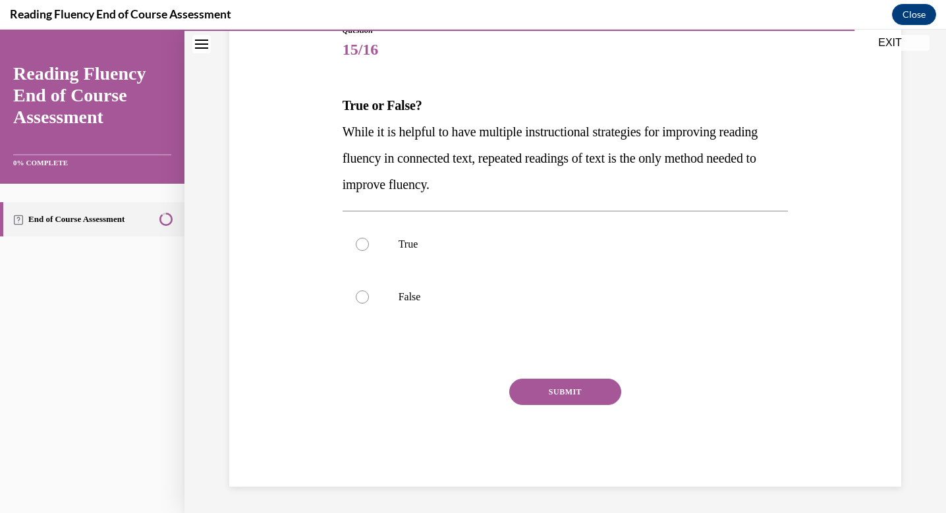
scroll to position [146, 0]
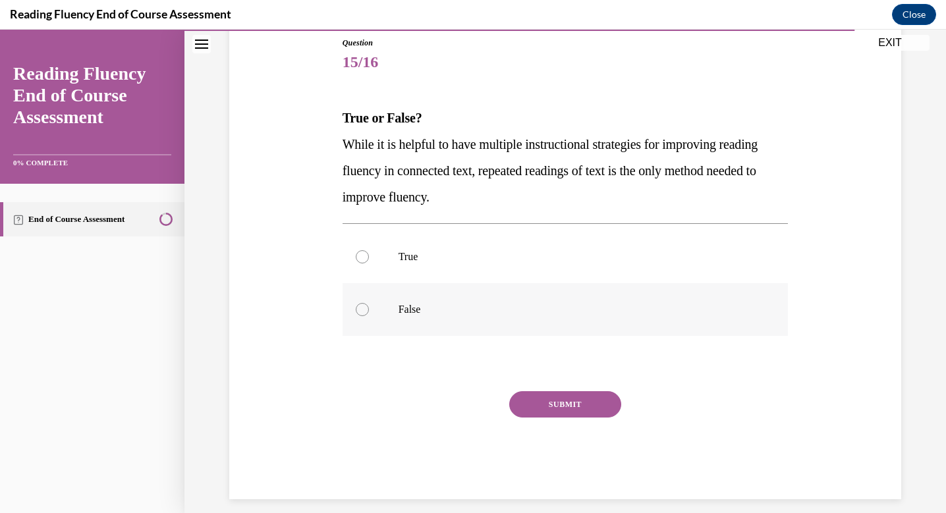
click at [364, 302] on label "False" at bounding box center [566, 309] width 446 height 53
click at [364, 303] on input "False" at bounding box center [362, 309] width 13 height 13
radio input "true"
click at [573, 408] on button "SUBMIT" at bounding box center [565, 404] width 112 height 26
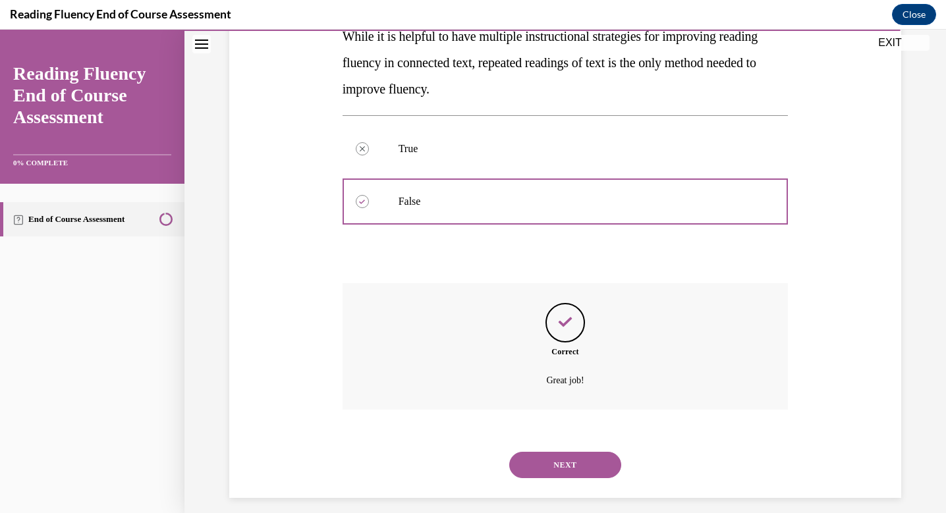
scroll to position [265, 0]
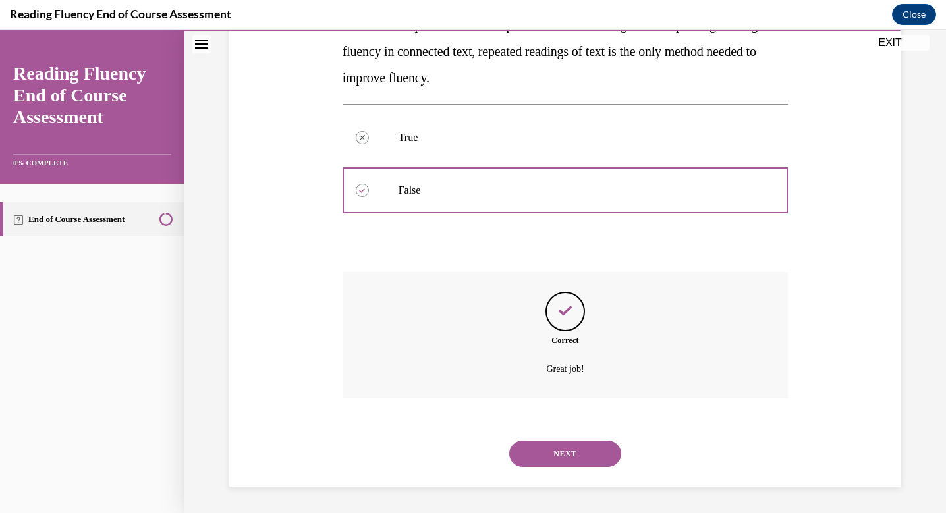
click at [584, 455] on button "NEXT" at bounding box center [565, 454] width 112 height 26
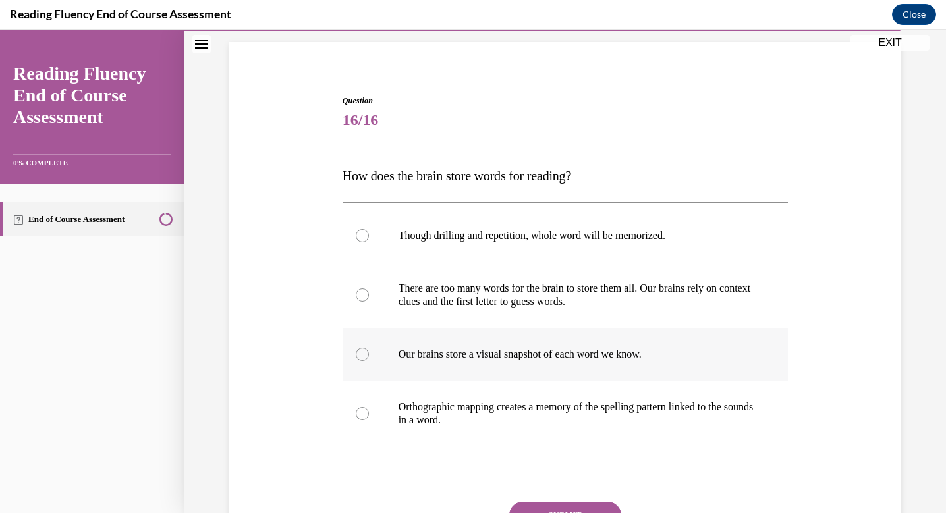
scroll to position [109, 0]
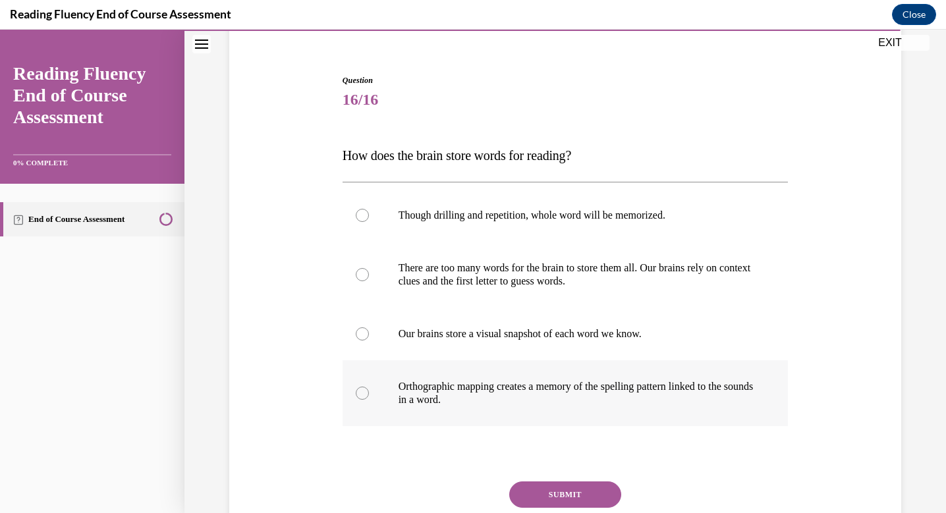
click at [362, 391] on div at bounding box center [362, 393] width 13 height 13
click at [362, 391] on input "Orthographic mapping creates a memory of the spelling pattern linked to the sou…" at bounding box center [362, 393] width 13 height 13
radio input "true"
click at [575, 486] on button "SUBMIT" at bounding box center [565, 495] width 112 height 26
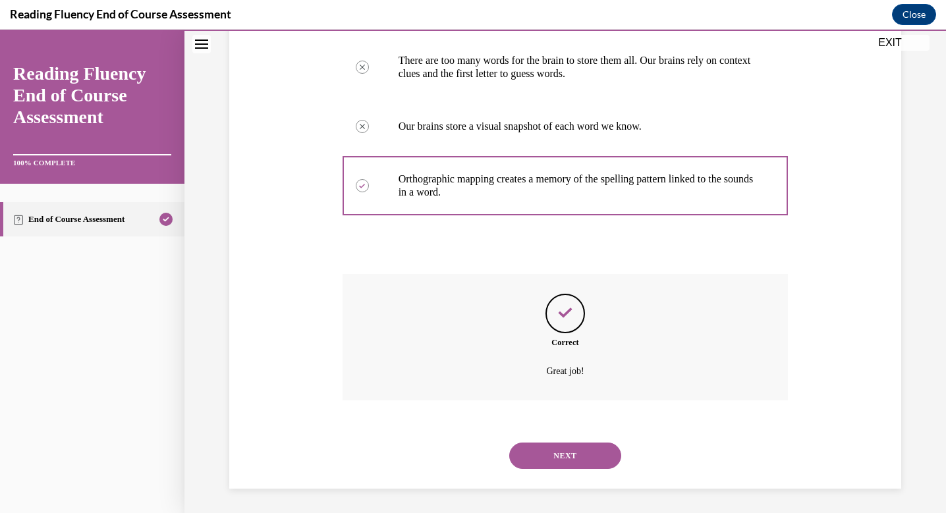
scroll to position [318, 0]
click at [565, 452] on button "NEXT" at bounding box center [565, 454] width 112 height 26
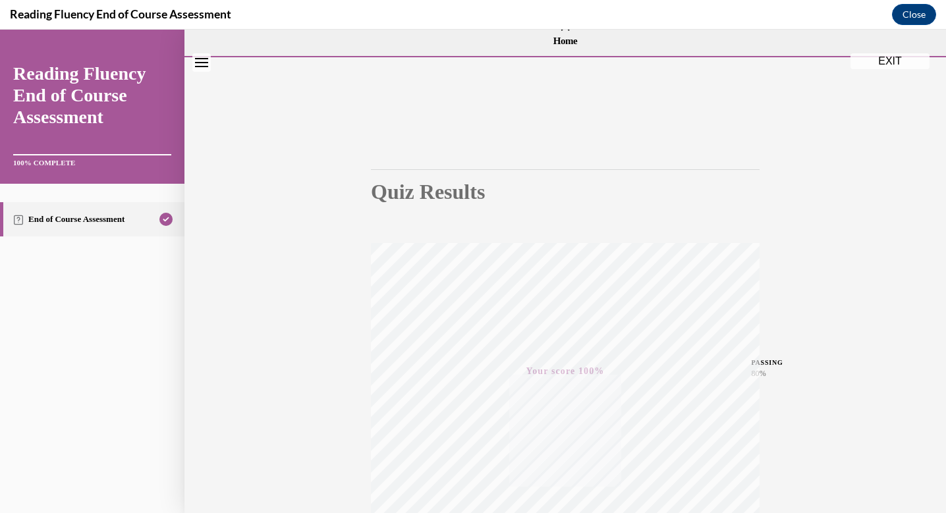
scroll to position [0, 0]
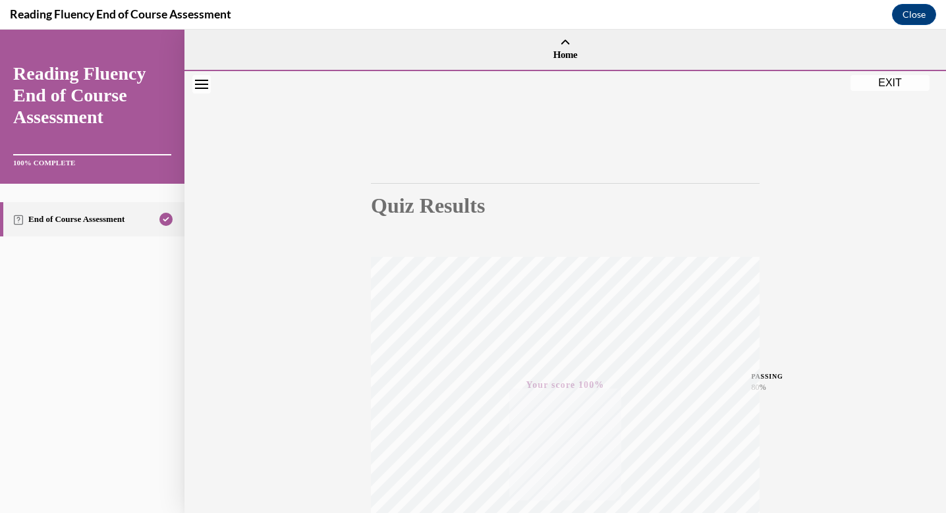
click at [886, 81] on button "EXIT" at bounding box center [889, 83] width 79 height 16
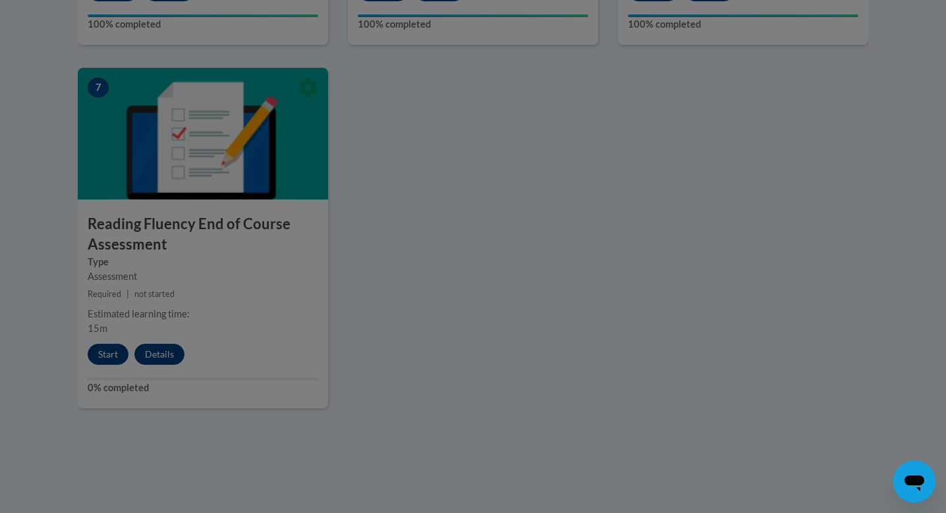
scroll to position [1051, 0]
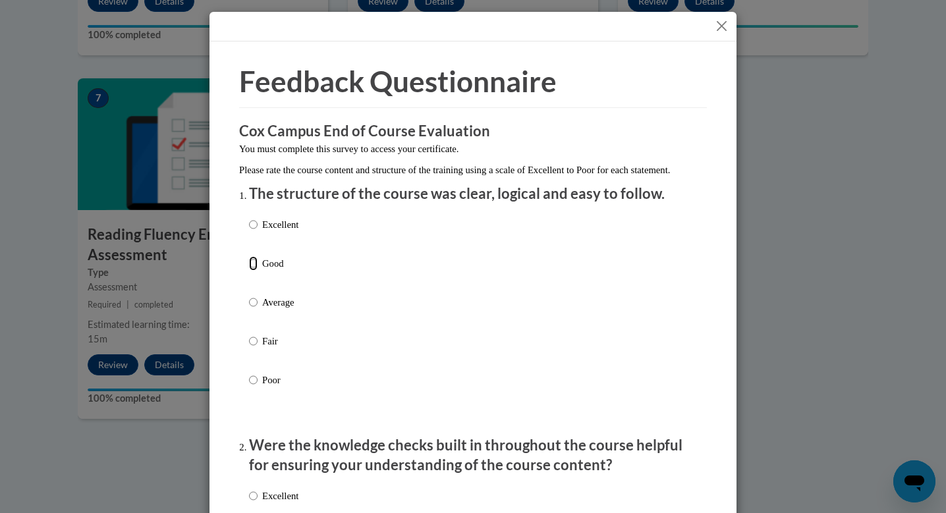
click at [252, 271] on input "Good" at bounding box center [253, 263] width 9 height 14
radio input "true"
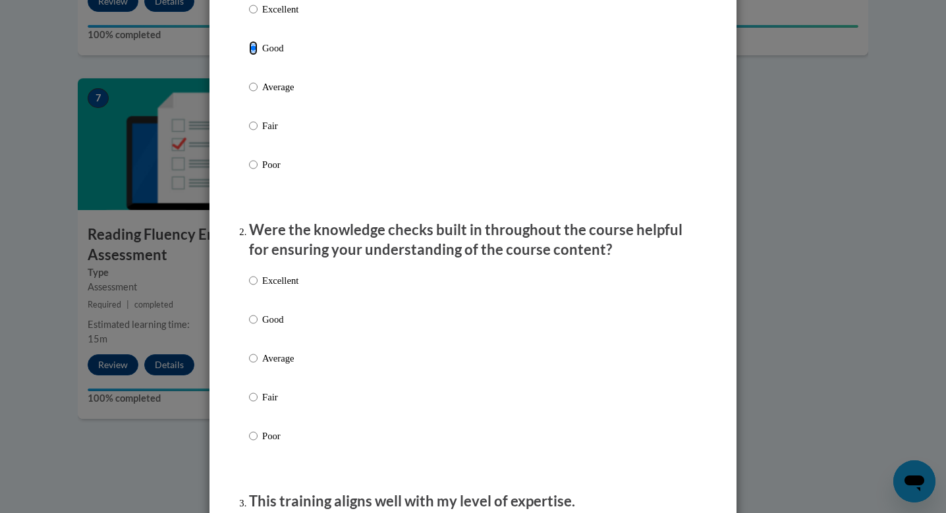
scroll to position [216, 0]
click at [251, 326] on input "Good" at bounding box center [253, 319] width 9 height 14
radio input "true"
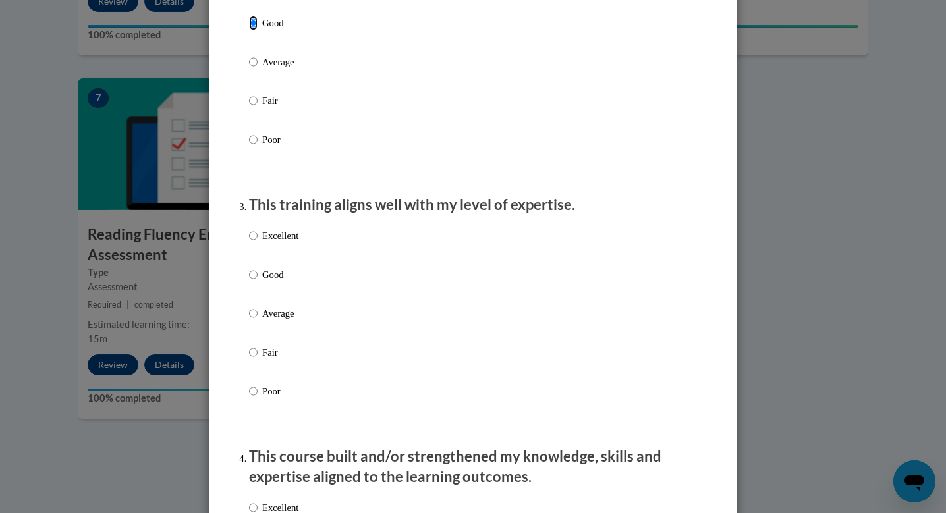
scroll to position [514, 0]
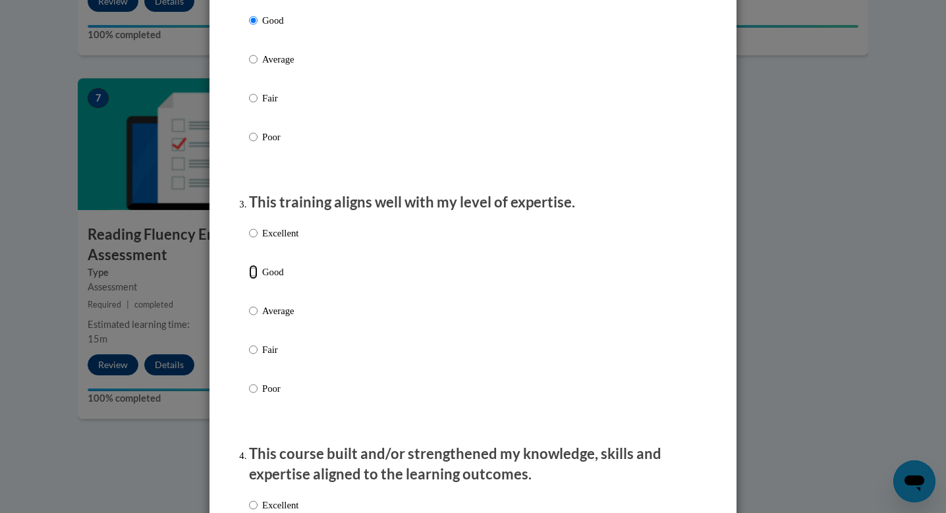
click at [252, 279] on input "Good" at bounding box center [253, 272] width 9 height 14
radio input "true"
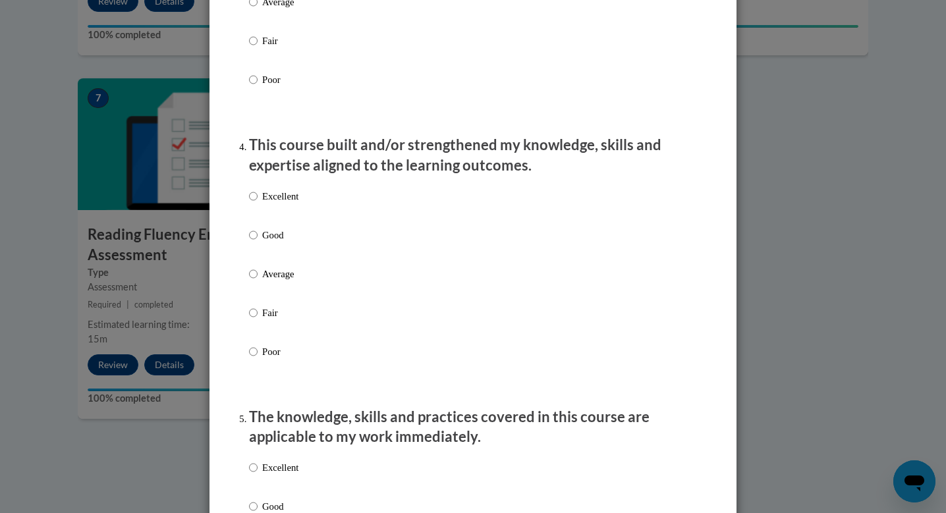
scroll to position [826, 0]
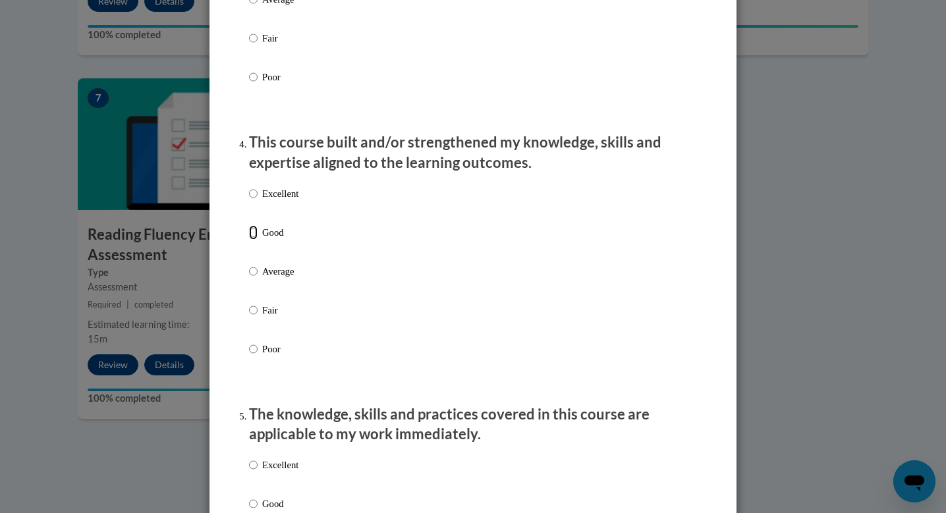
click at [254, 240] on input "Good" at bounding box center [253, 232] width 9 height 14
radio input "true"
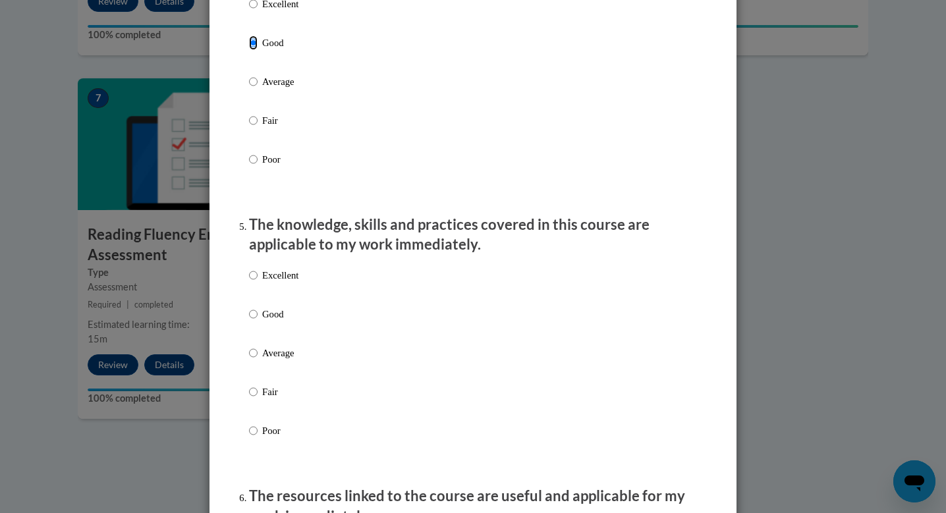
scroll to position [1035, 0]
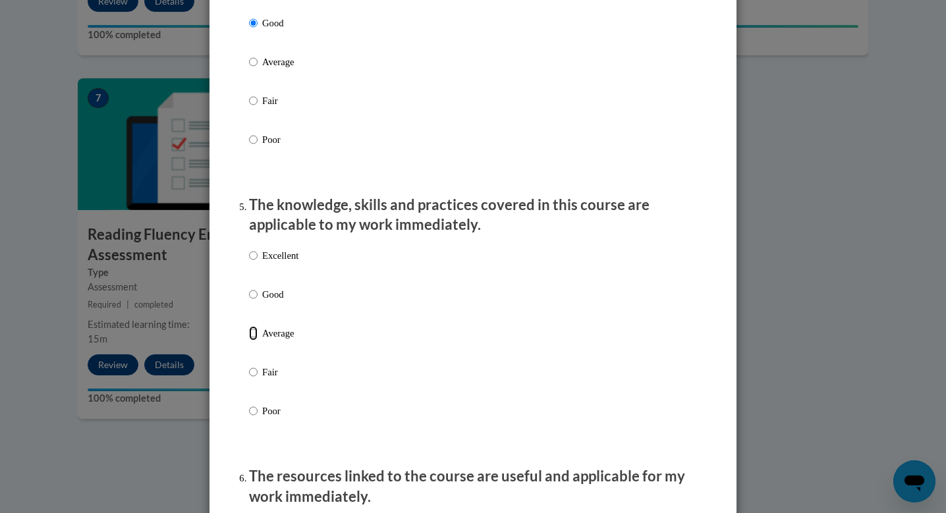
click at [256, 341] on input "Average" at bounding box center [253, 333] width 9 height 14
radio input "true"
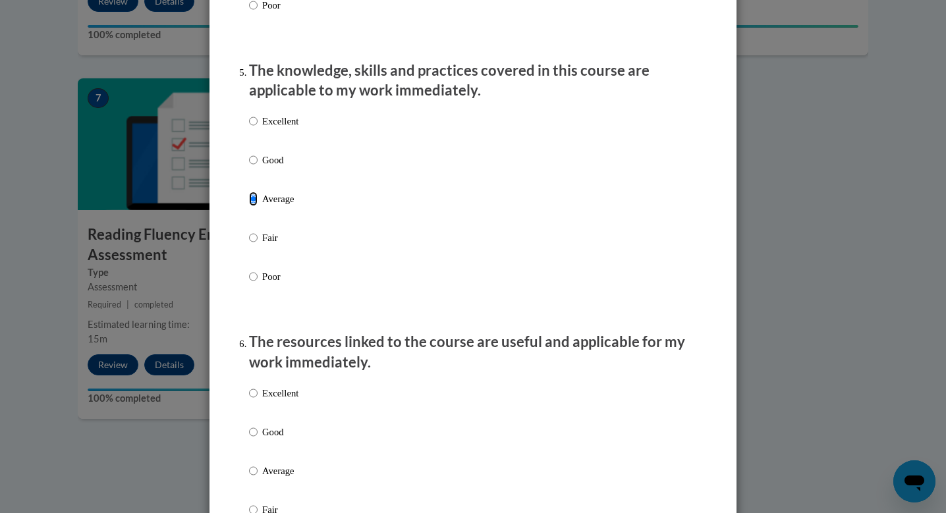
scroll to position [1340, 0]
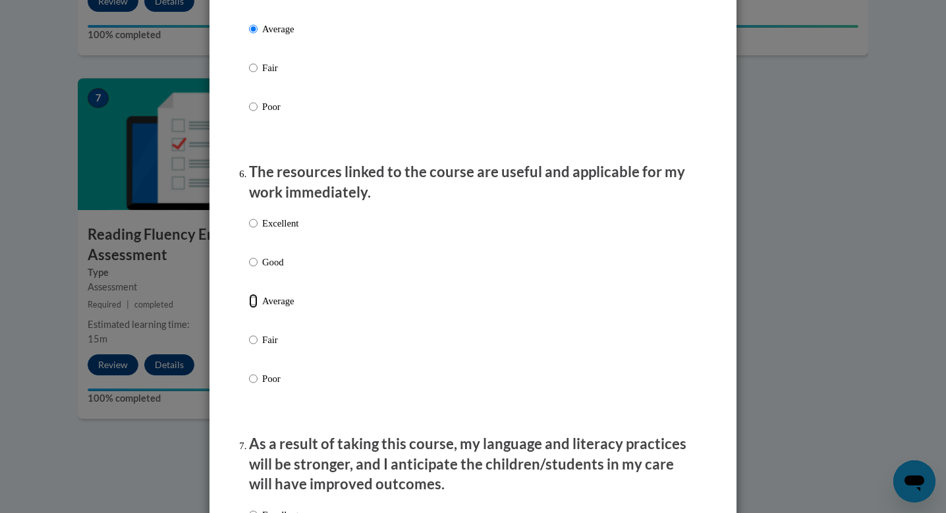
click at [255, 308] on input "Average" at bounding box center [253, 301] width 9 height 14
radio input "true"
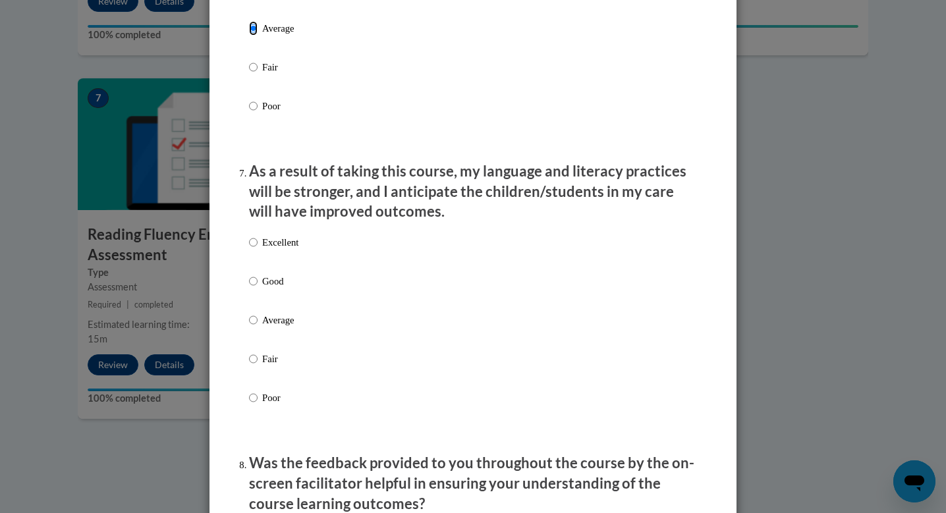
scroll to position [1622, 0]
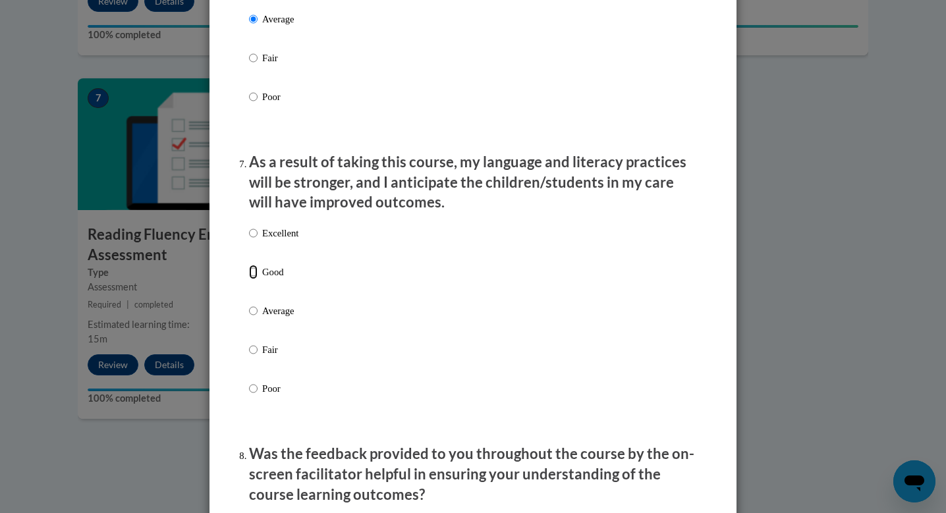
click at [252, 279] on input "Good" at bounding box center [253, 272] width 9 height 14
radio input "true"
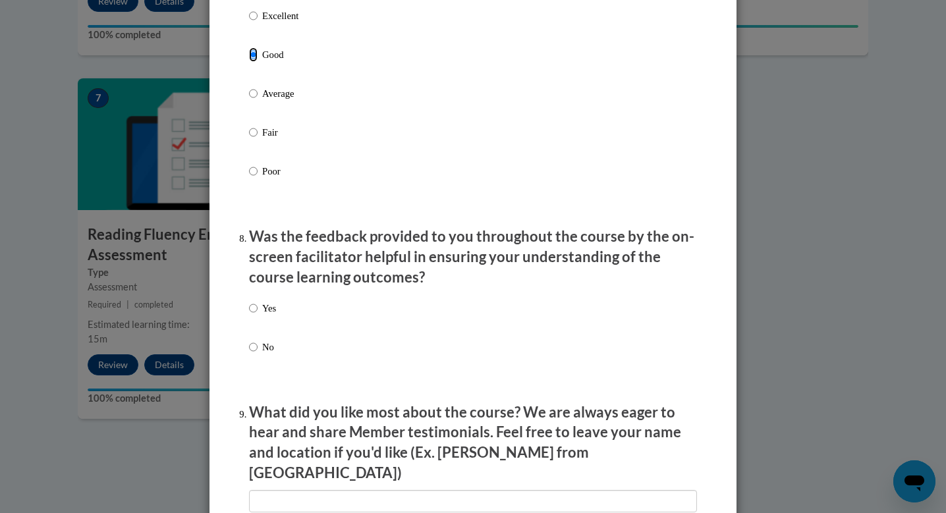
scroll to position [1840, 0]
click at [254, 315] on input "Yes" at bounding box center [253, 307] width 9 height 14
radio input "true"
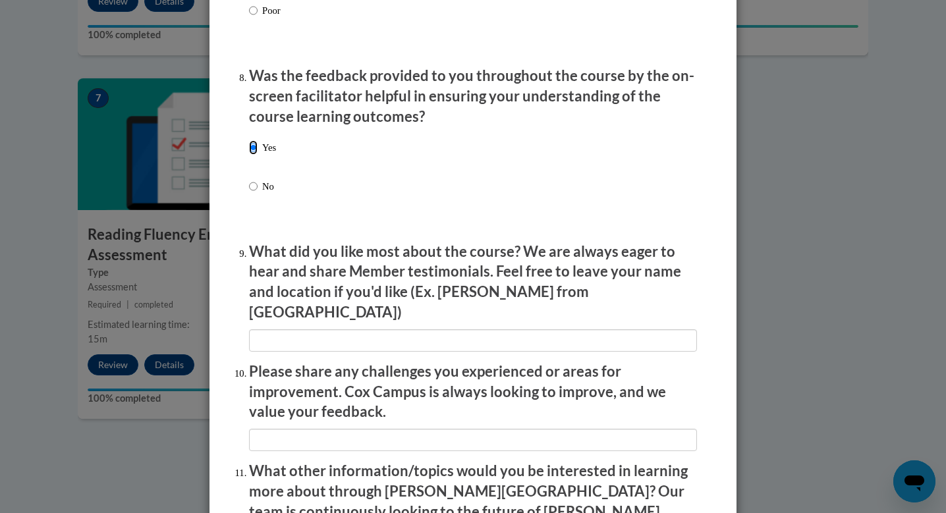
scroll to position [2001, 0]
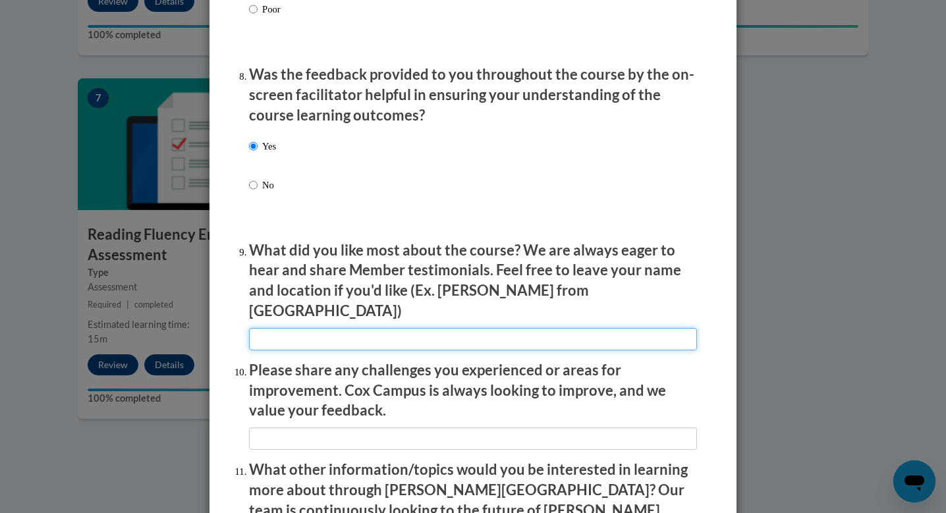
click at [266, 335] on input "textbox" at bounding box center [473, 339] width 448 height 22
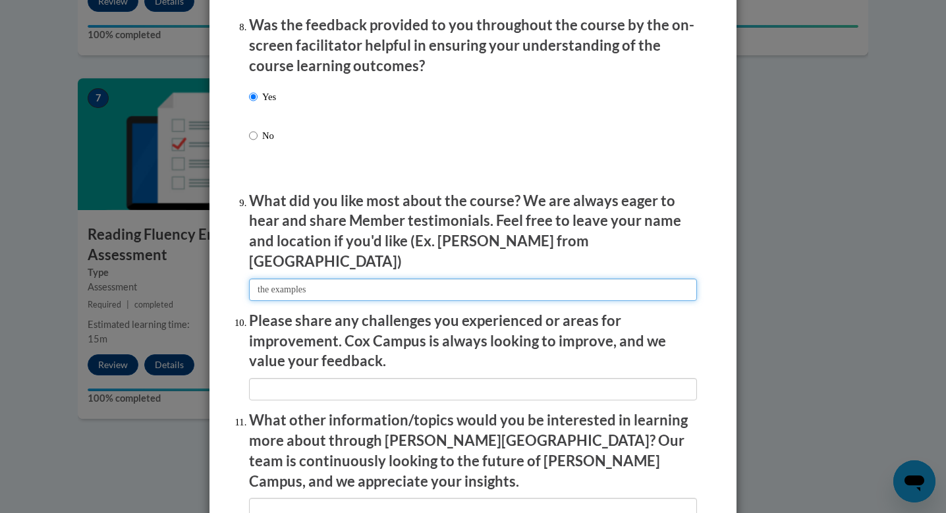
scroll to position [2051, 0]
type input "the examples"
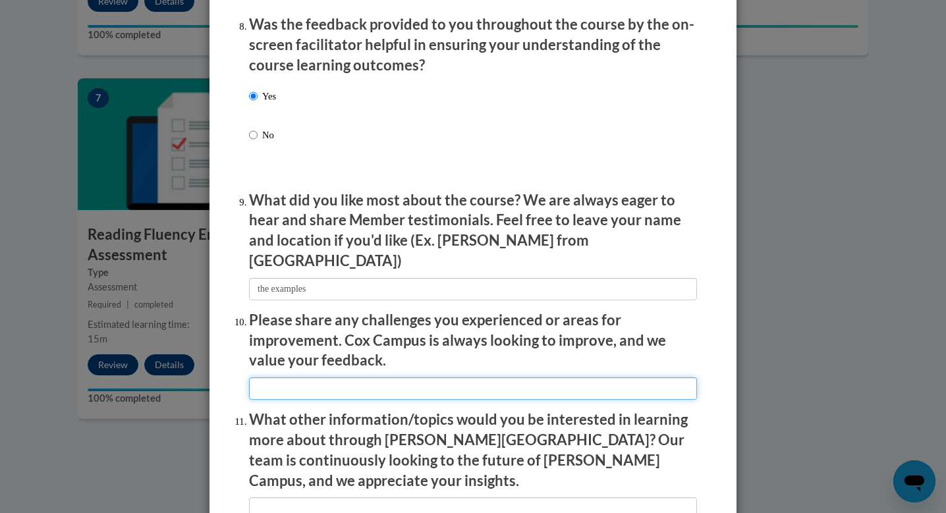
click at [275, 383] on input "textbox" at bounding box center [473, 388] width 448 height 22
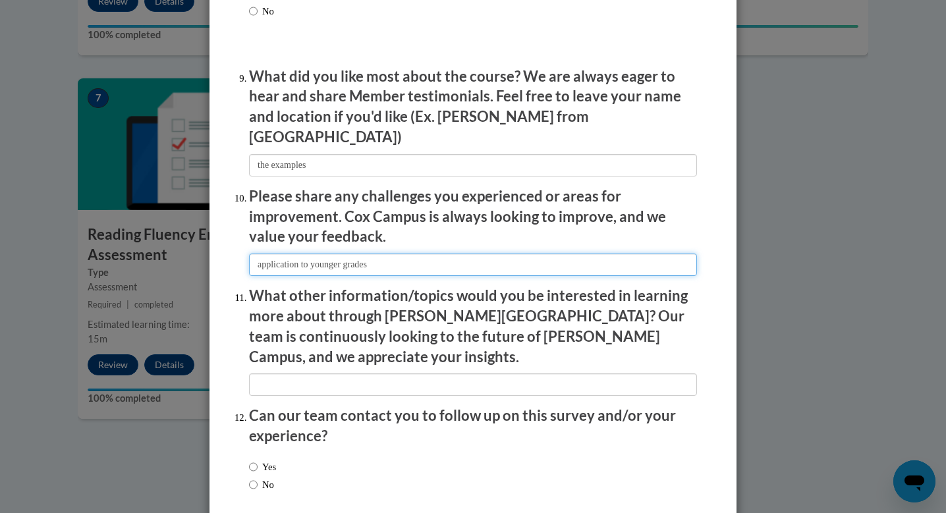
scroll to position [2180, 0]
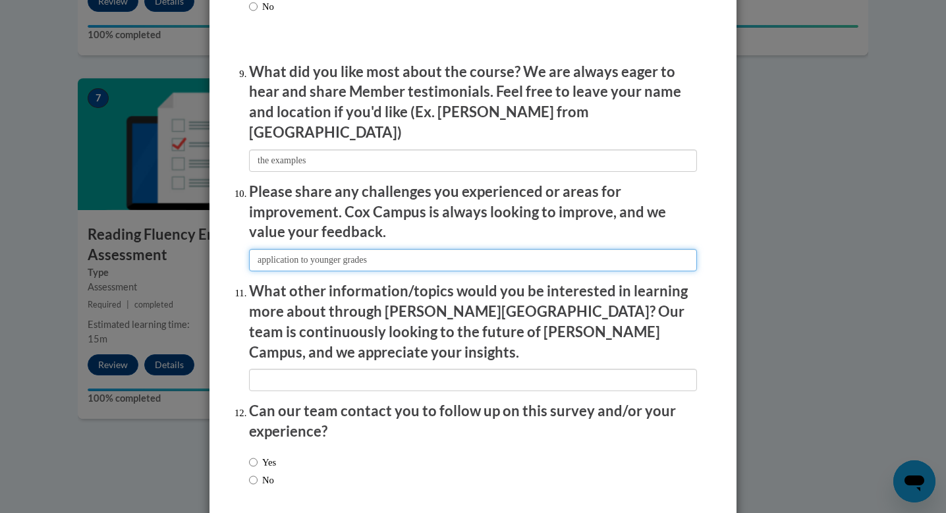
type input "application to younger grades"
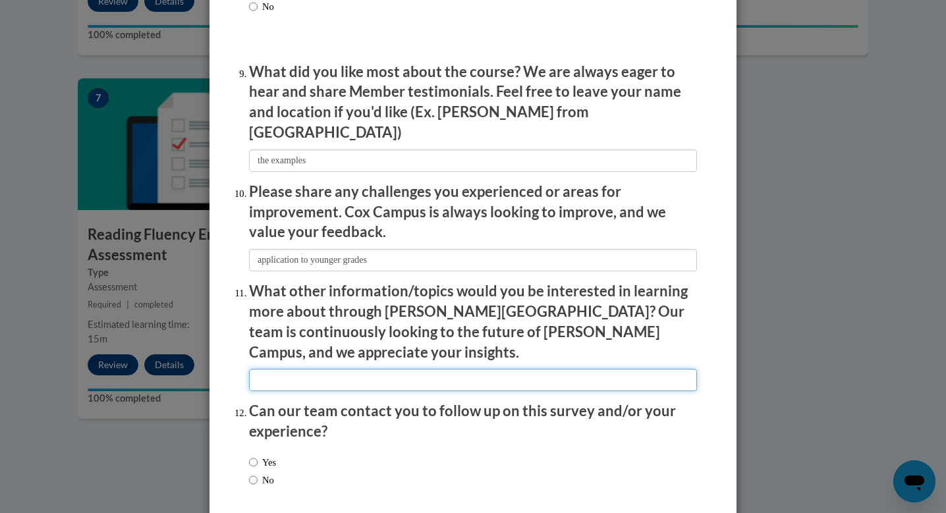
click at [267, 369] on input "textbox" at bounding box center [473, 380] width 448 height 22
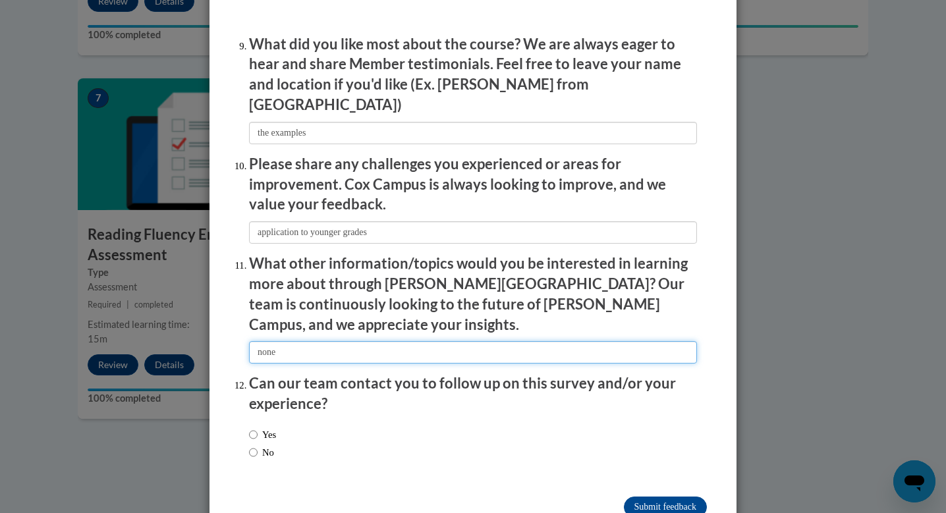
scroll to position [2211, 0]
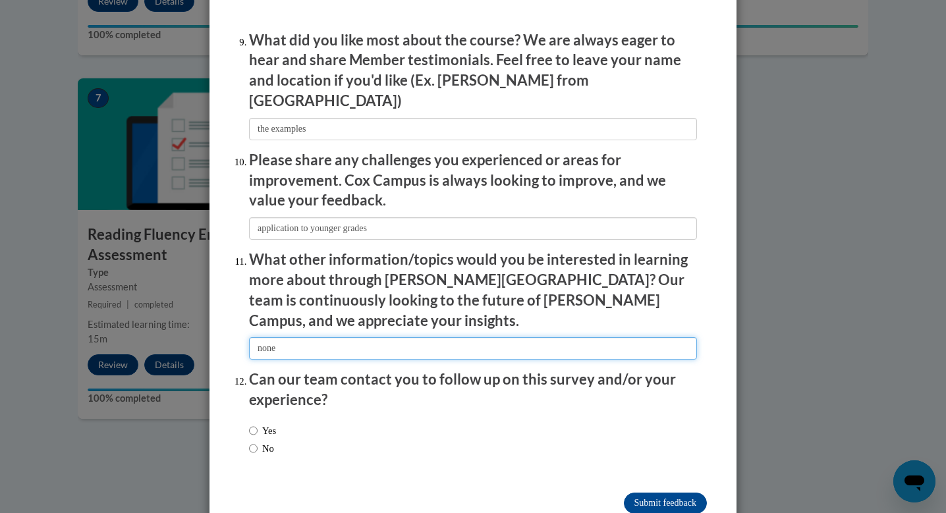
type input "none"
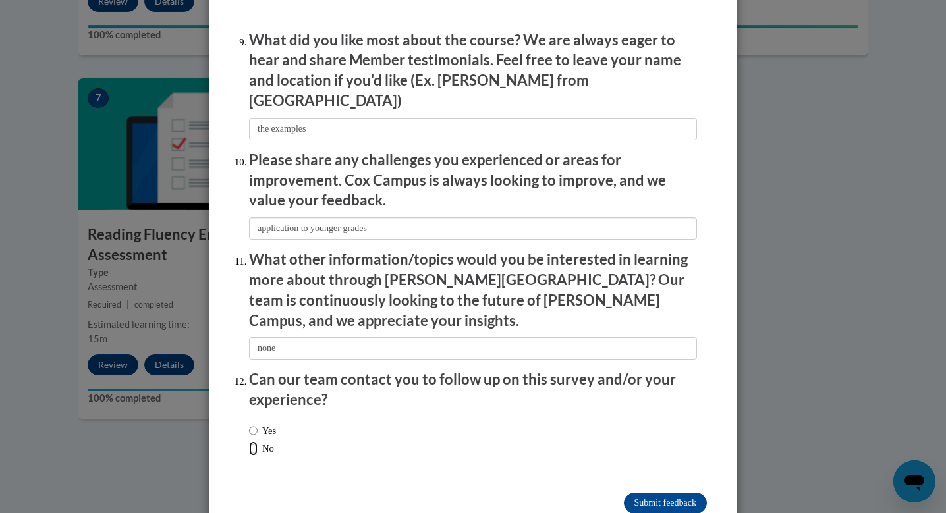
click at [252, 441] on input "No" at bounding box center [253, 448] width 9 height 14
radio input "true"
click at [653, 493] on input "Submit feedback" at bounding box center [665, 503] width 83 height 21
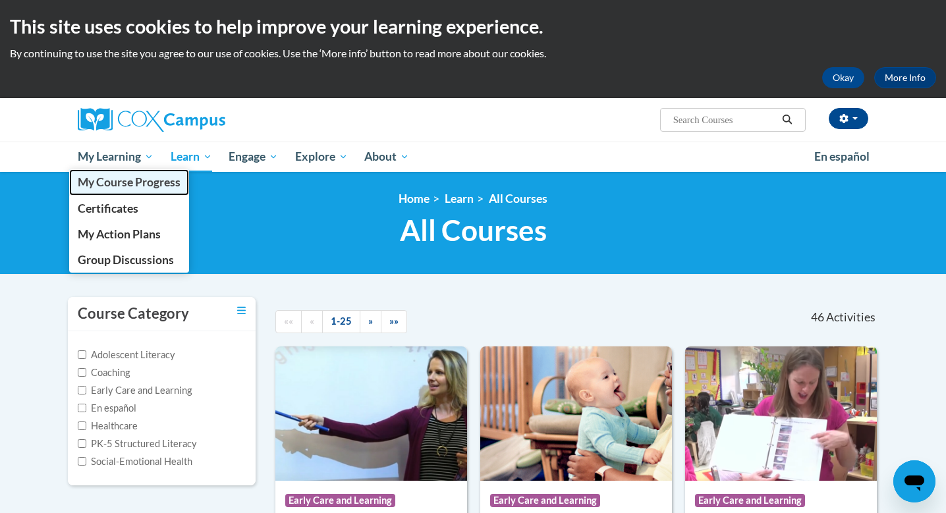
click at [129, 186] on span "My Course Progress" at bounding box center [129, 182] width 103 height 14
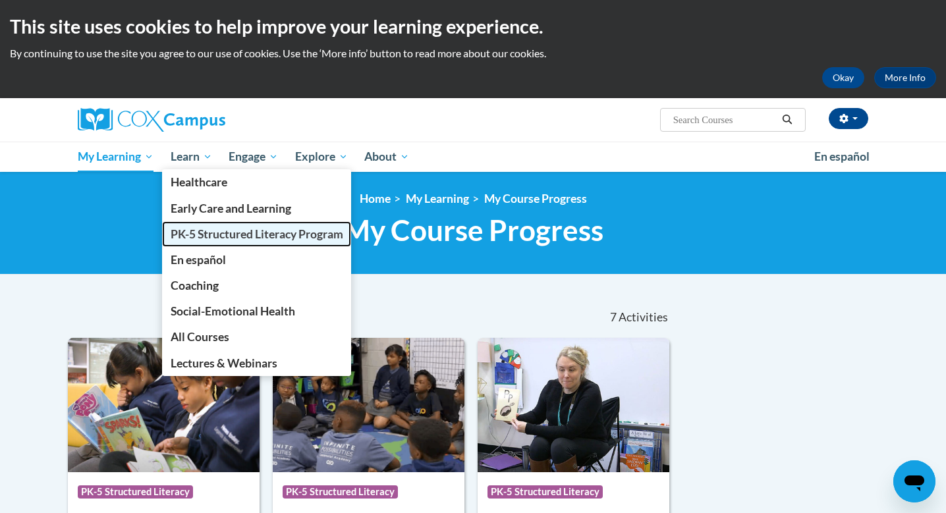
click at [219, 236] on span "PK-5 Structured Literacy Program" at bounding box center [257, 234] width 173 height 14
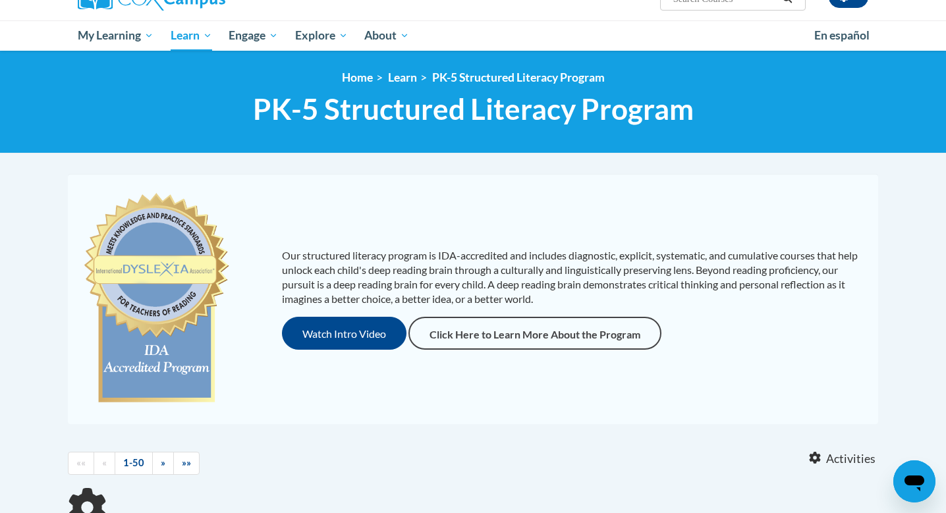
scroll to position [126, 0]
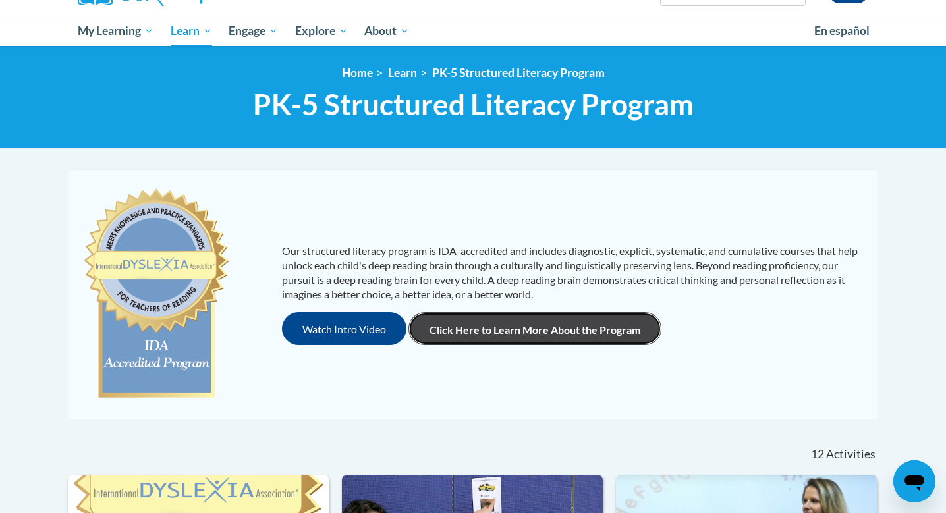
click at [523, 339] on link "Click Here to Learn More About the Program" at bounding box center [534, 328] width 253 height 33
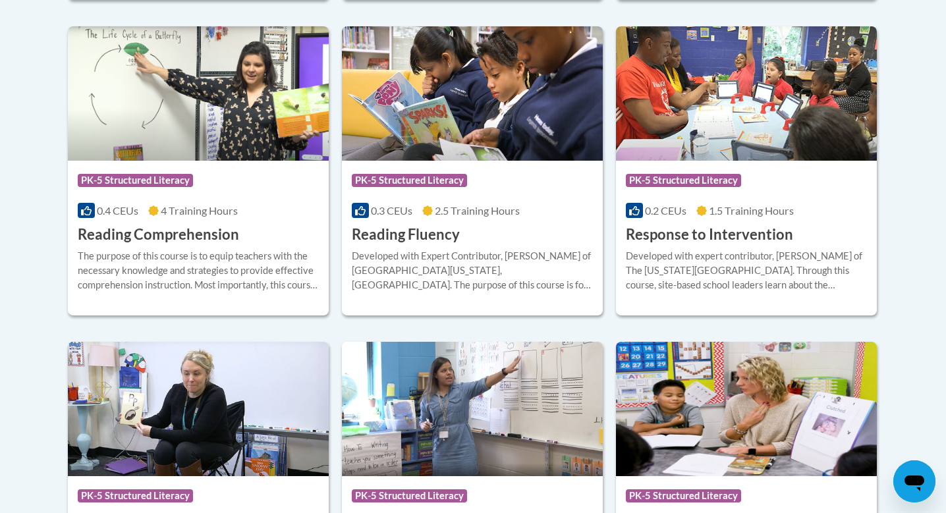
scroll to position [1264, 0]
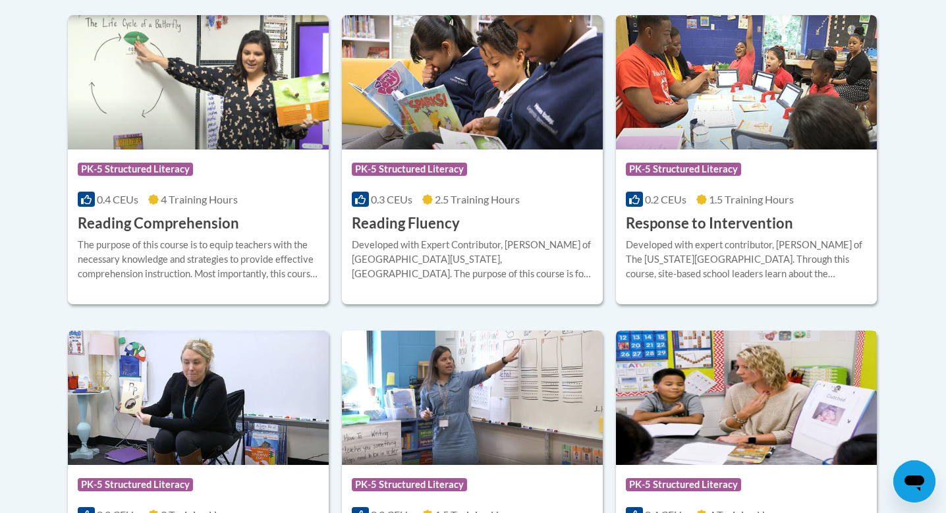
click at [711, 385] on img at bounding box center [746, 398] width 261 height 134
